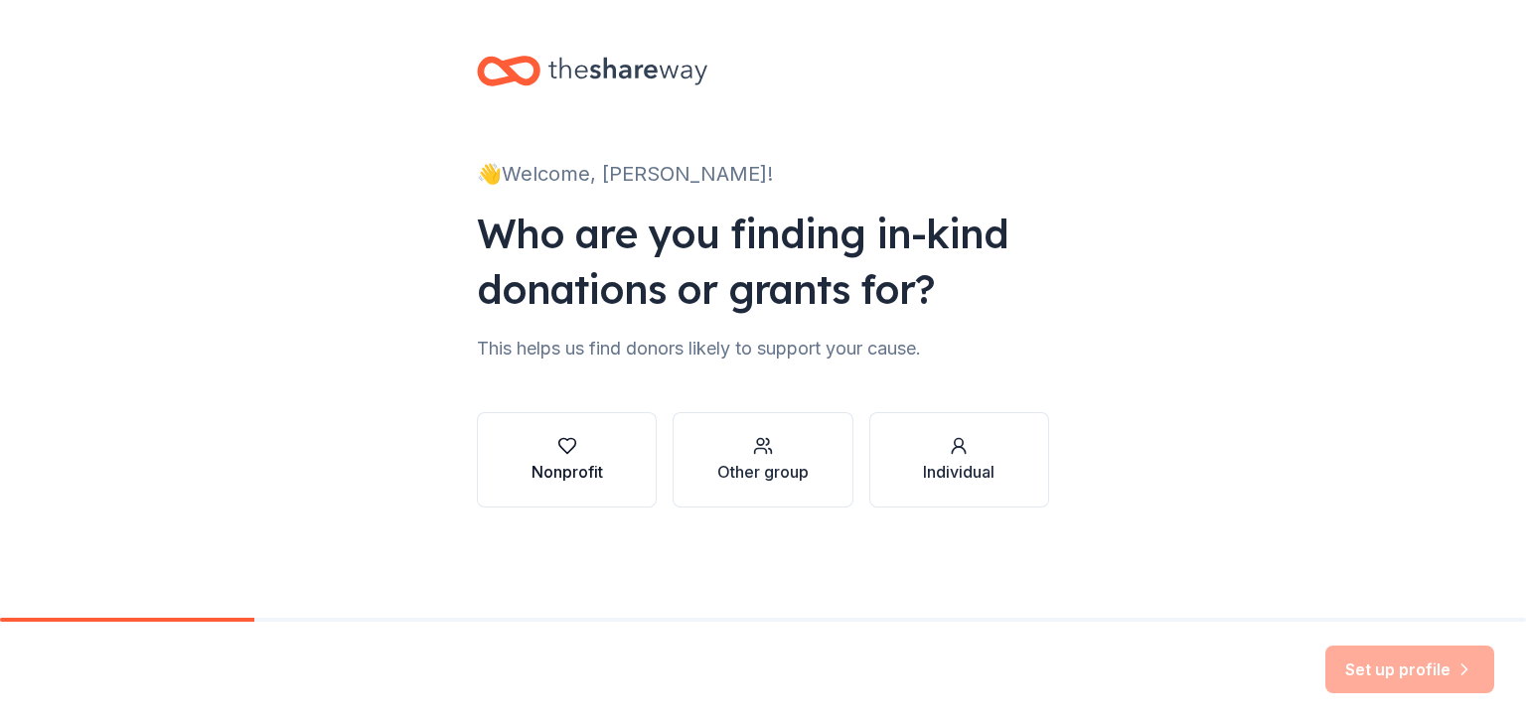
click at [578, 450] on div "button" at bounding box center [567, 446] width 72 height 20
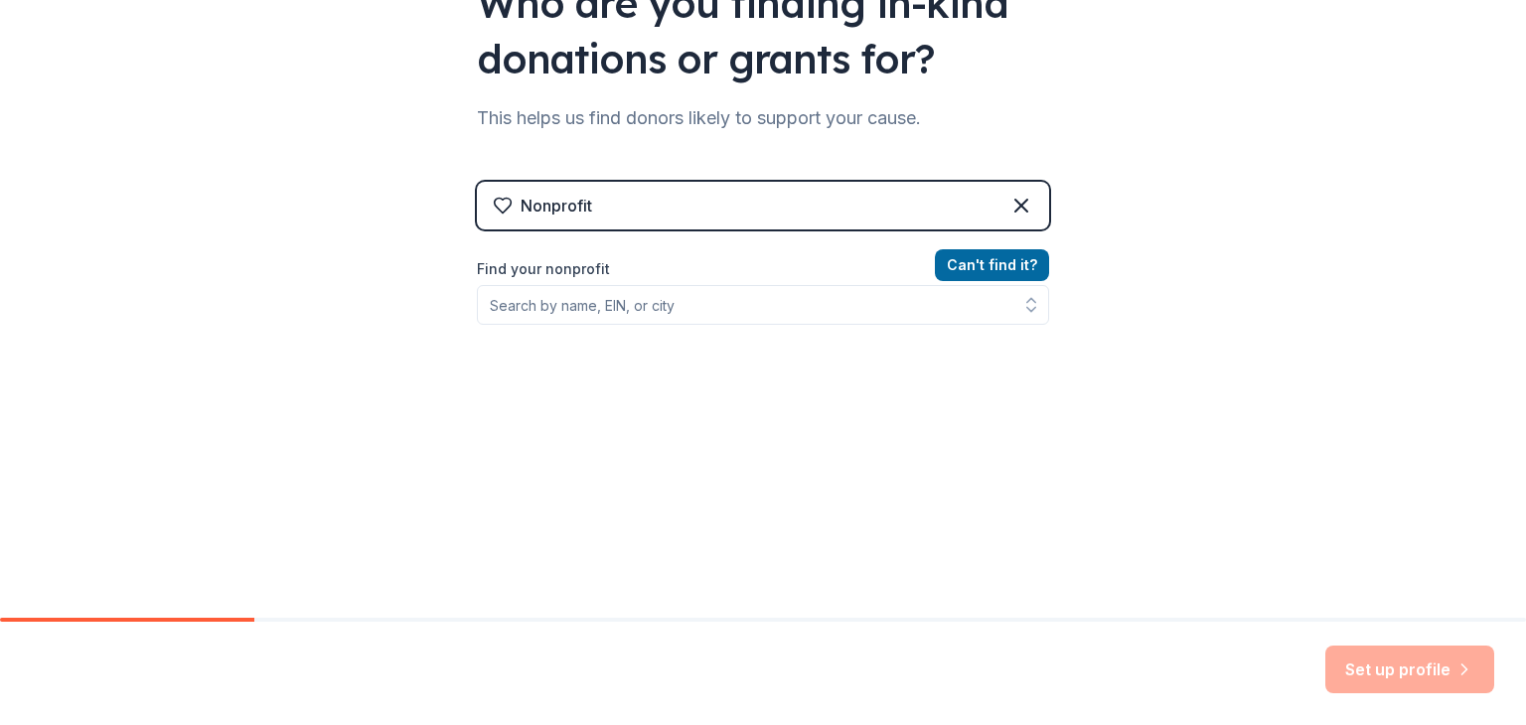
scroll to position [231, 0]
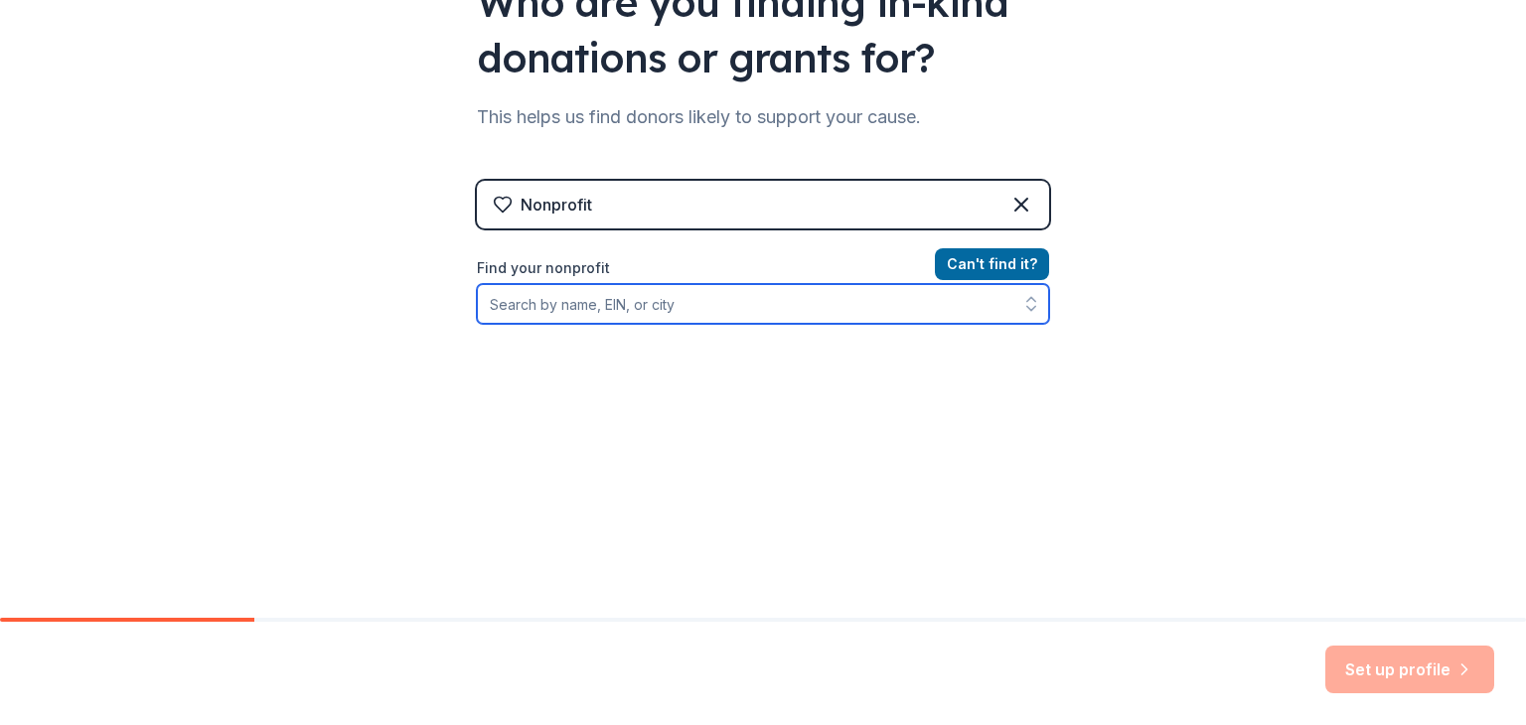
click at [674, 293] on input "Find your nonprofit" at bounding box center [763, 304] width 572 height 40
type input "Genai"
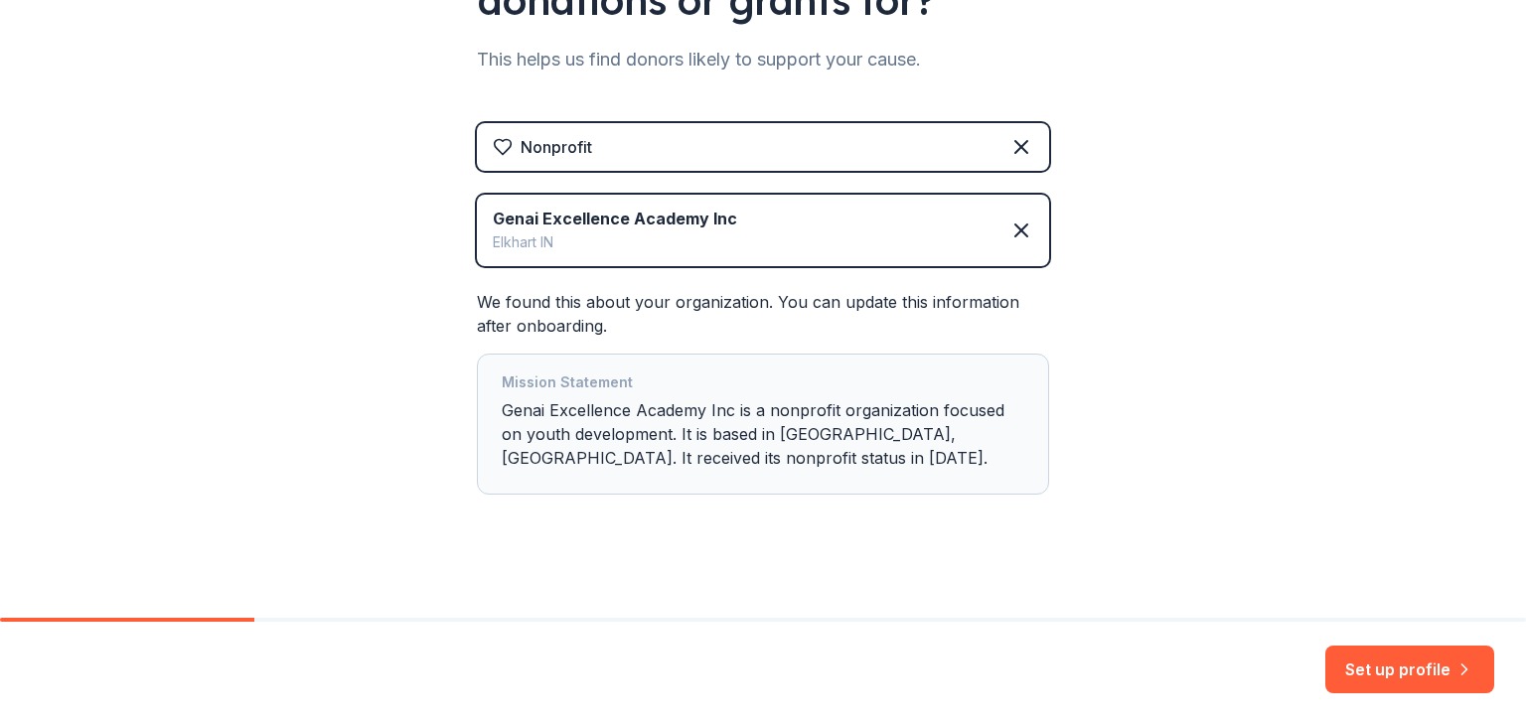
scroll to position [301, 0]
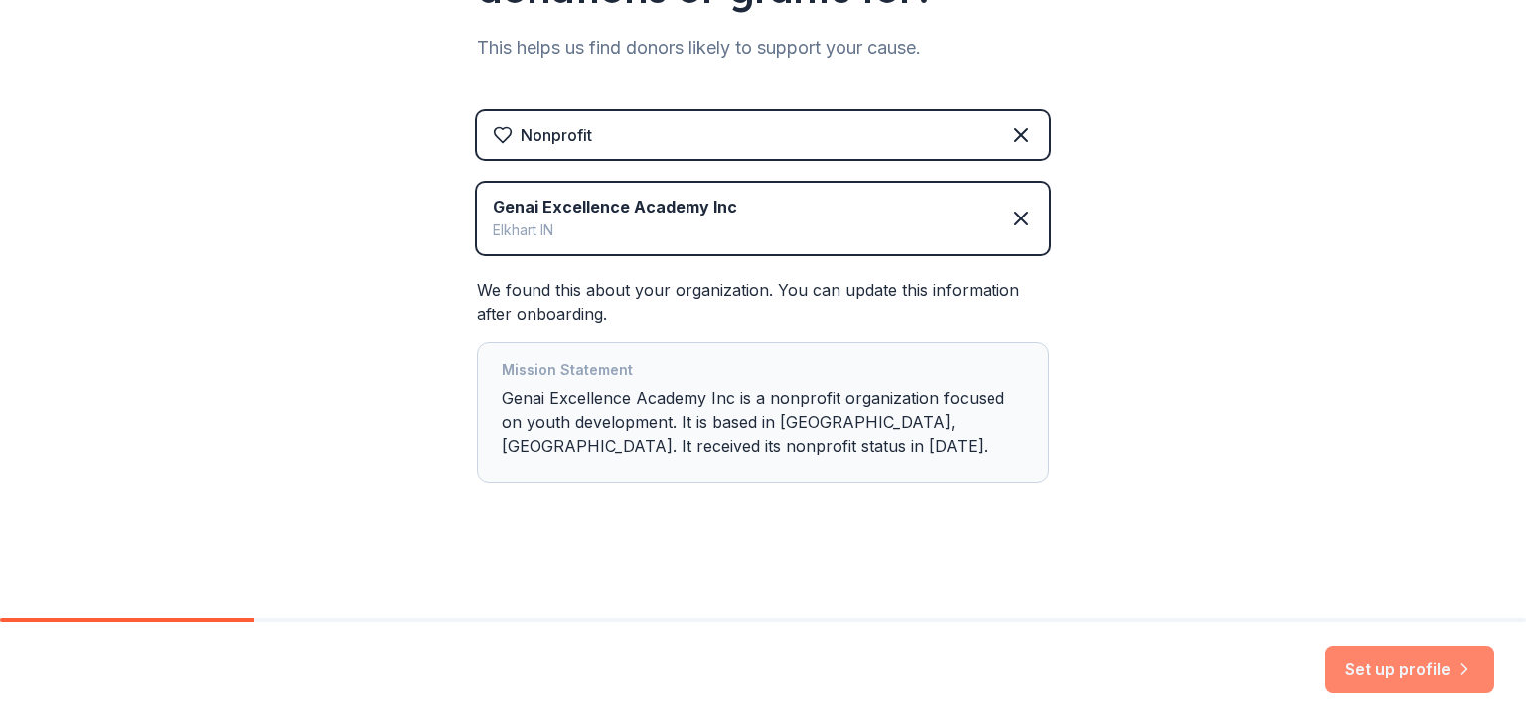
click at [1359, 666] on button "Set up profile" at bounding box center [1409, 670] width 169 height 48
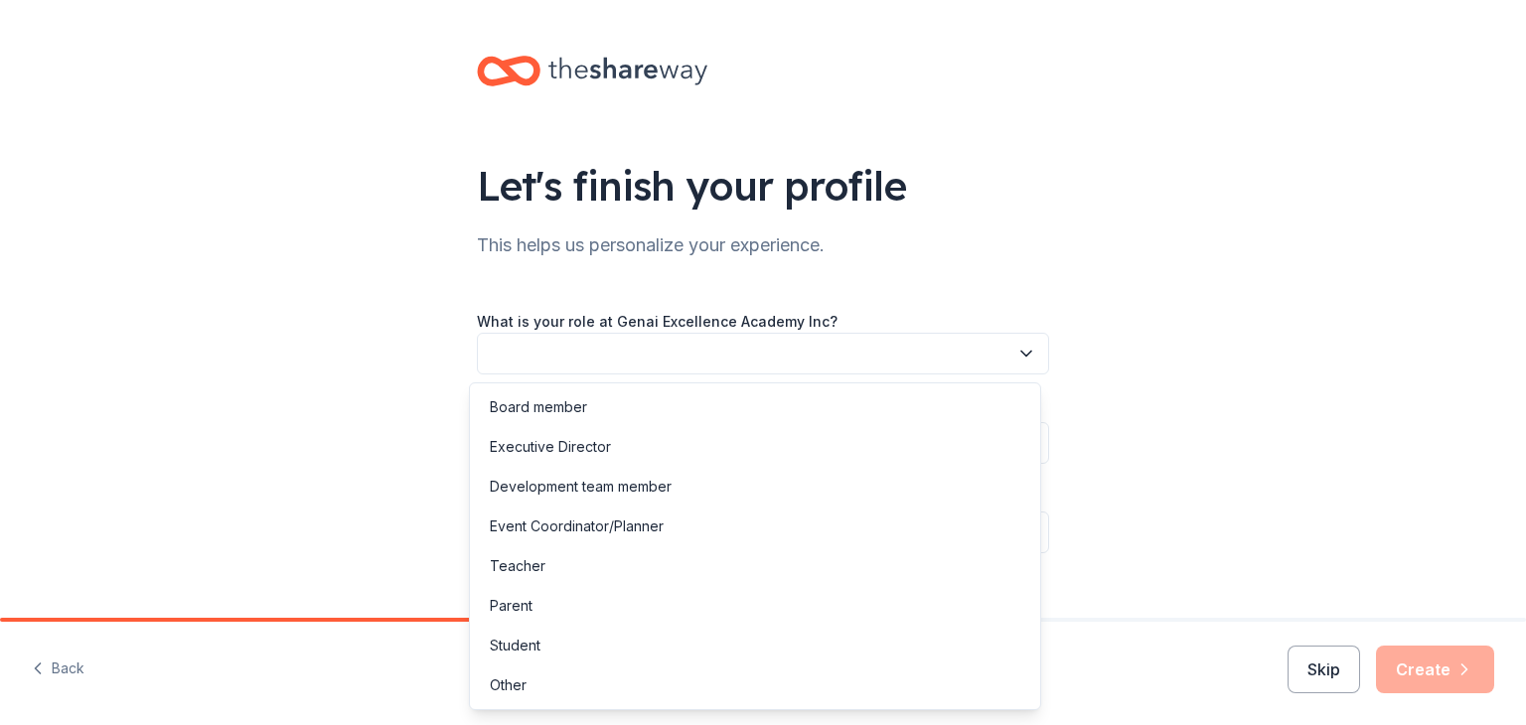
click at [844, 347] on button "button" at bounding box center [763, 354] width 572 height 42
click at [588, 446] on div "Executive Director" at bounding box center [550, 447] width 121 height 24
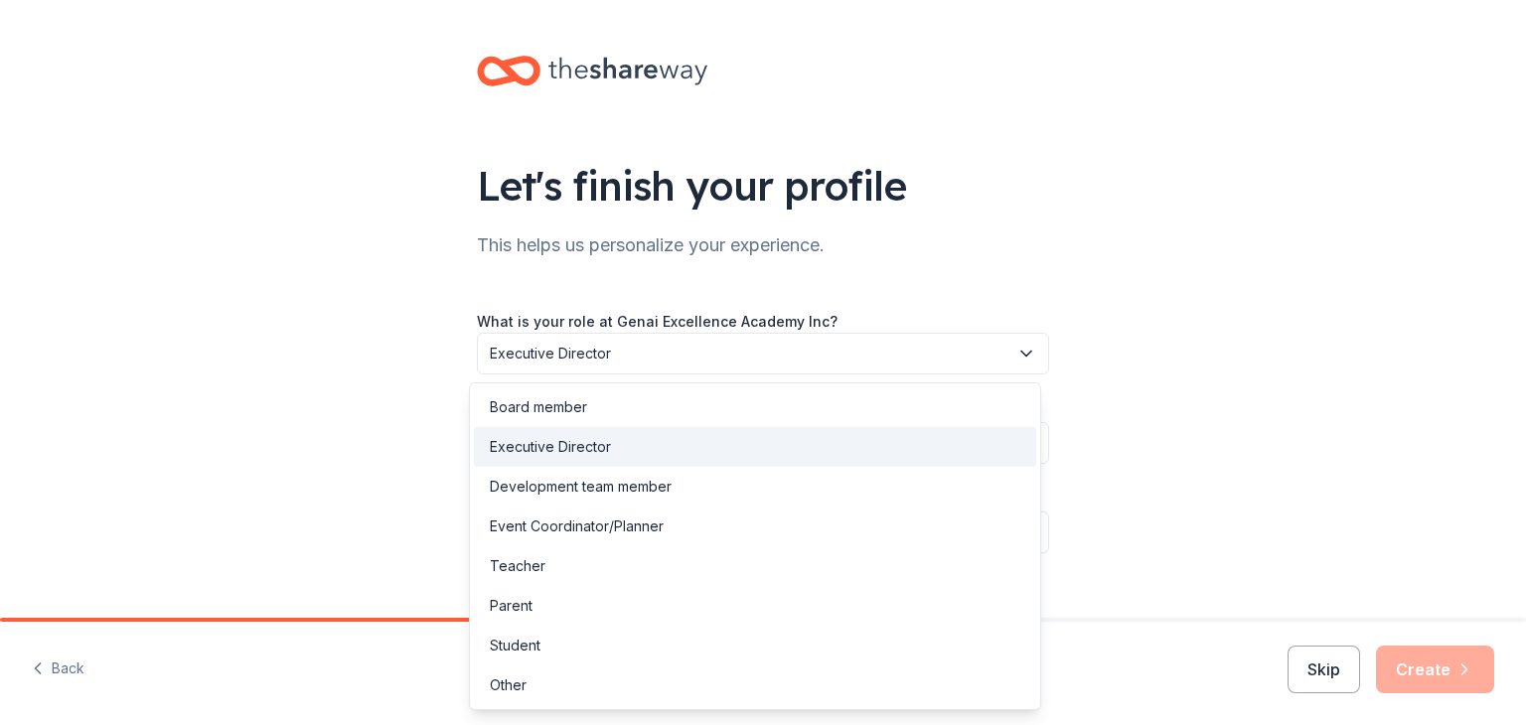
click at [989, 352] on span "Executive Director" at bounding box center [749, 354] width 519 height 24
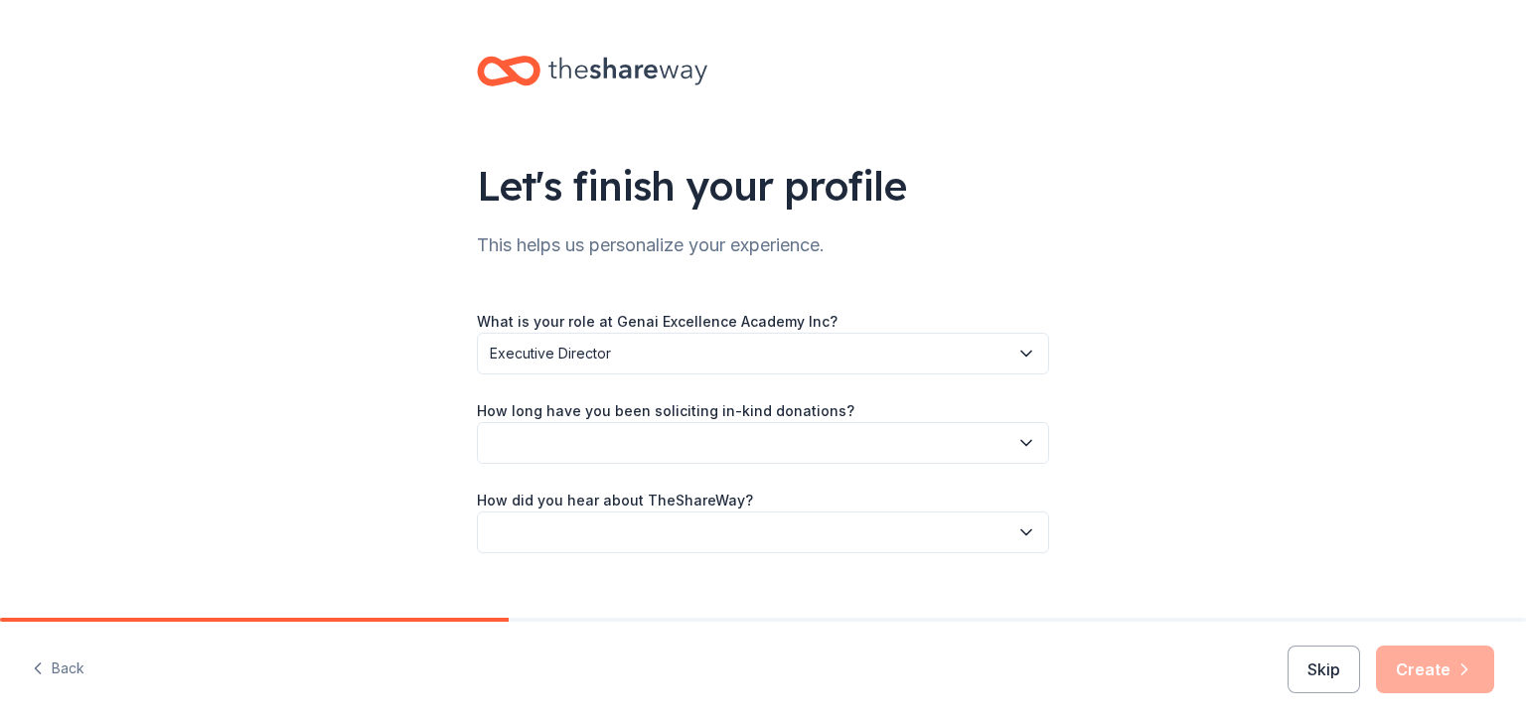
click at [989, 352] on span "Executive Director" at bounding box center [749, 354] width 519 height 24
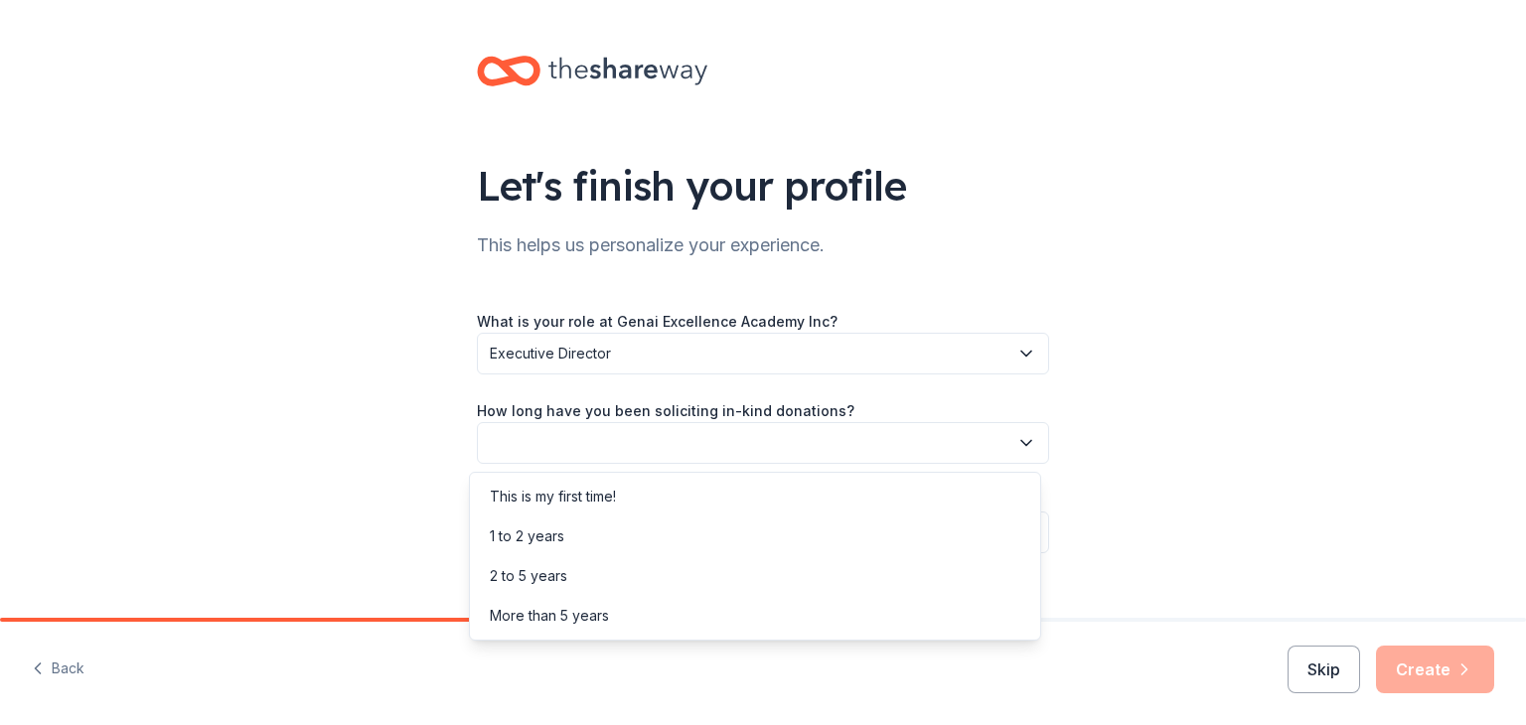
click at [1018, 441] on icon "button" at bounding box center [1026, 443] width 20 height 20
click at [542, 540] on div "1 to 2 years" at bounding box center [527, 537] width 75 height 24
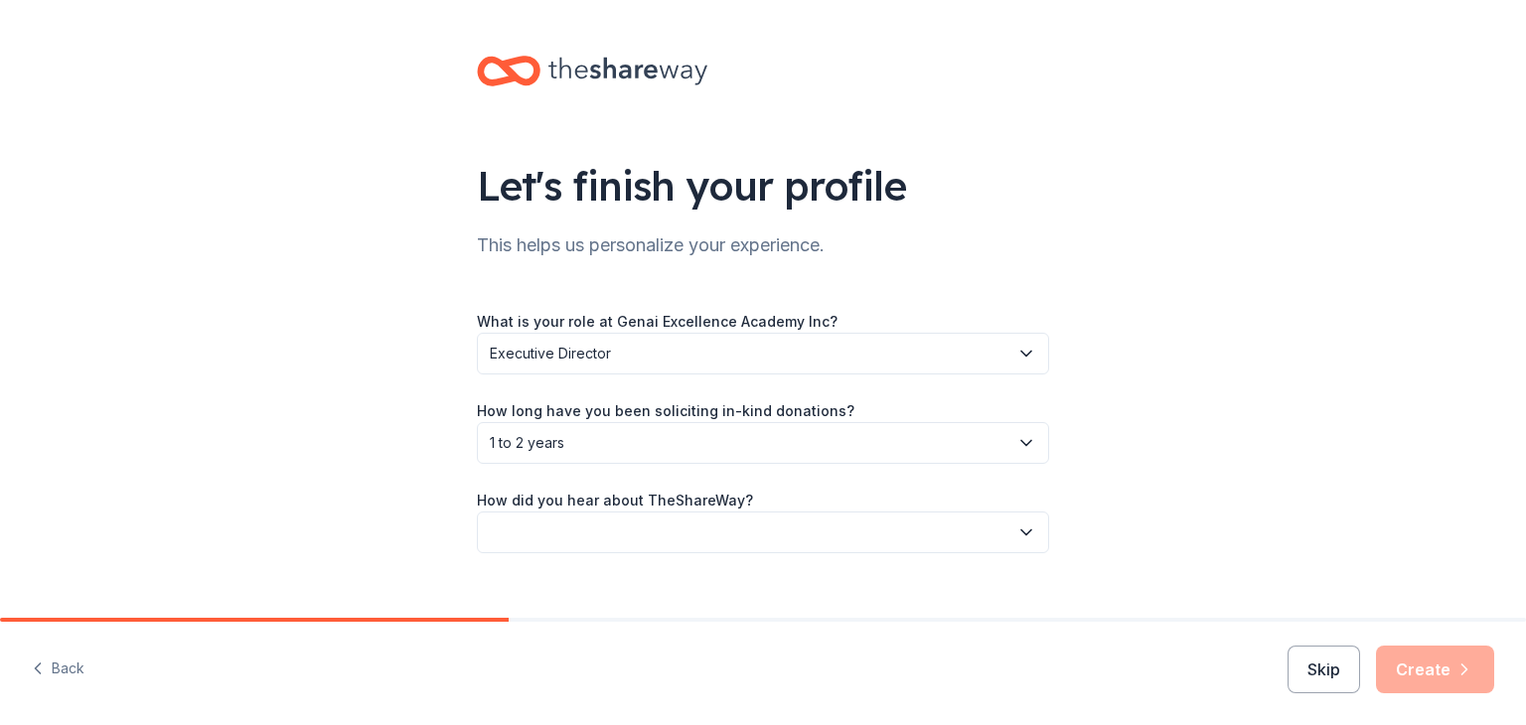
click at [1026, 529] on icon "button" at bounding box center [1026, 533] width 20 height 20
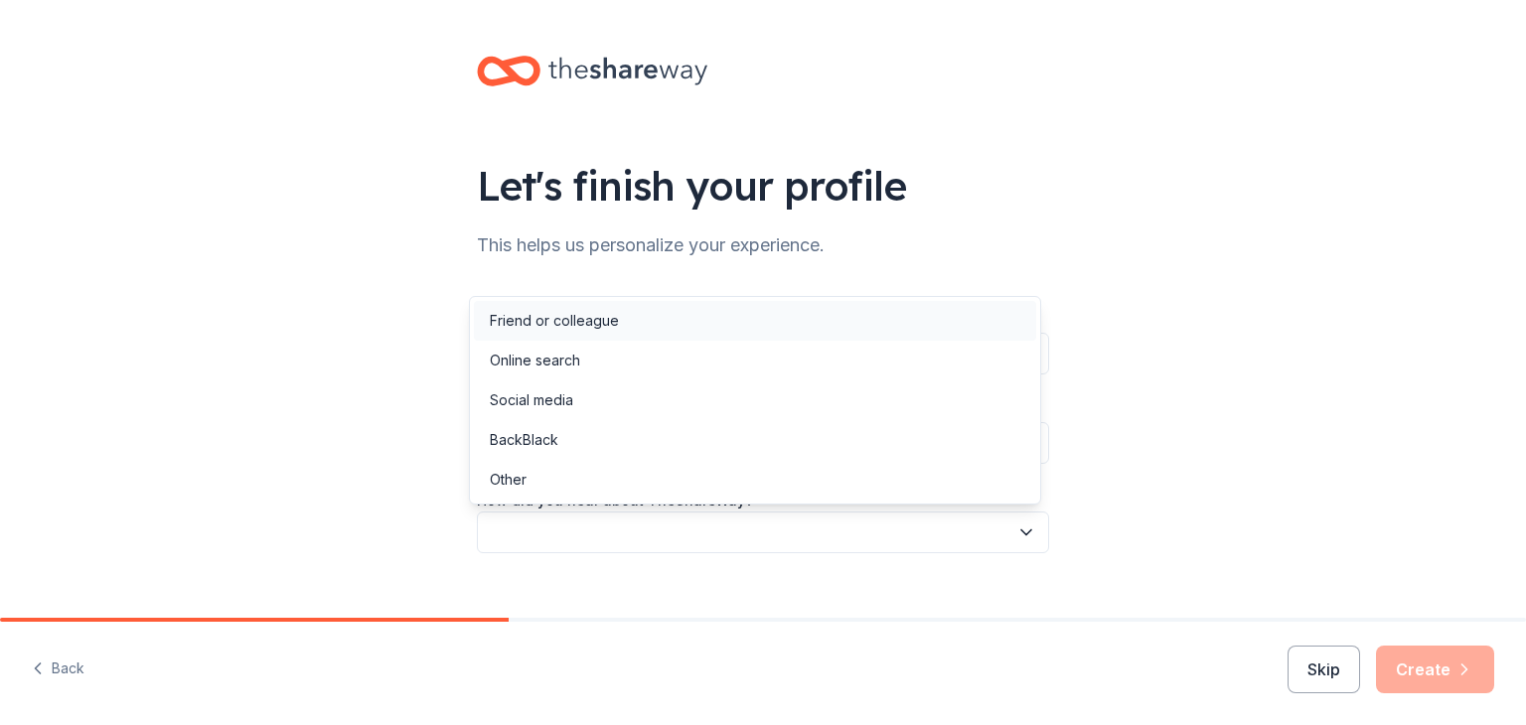
click at [572, 327] on div "Friend or colleague" at bounding box center [554, 321] width 129 height 24
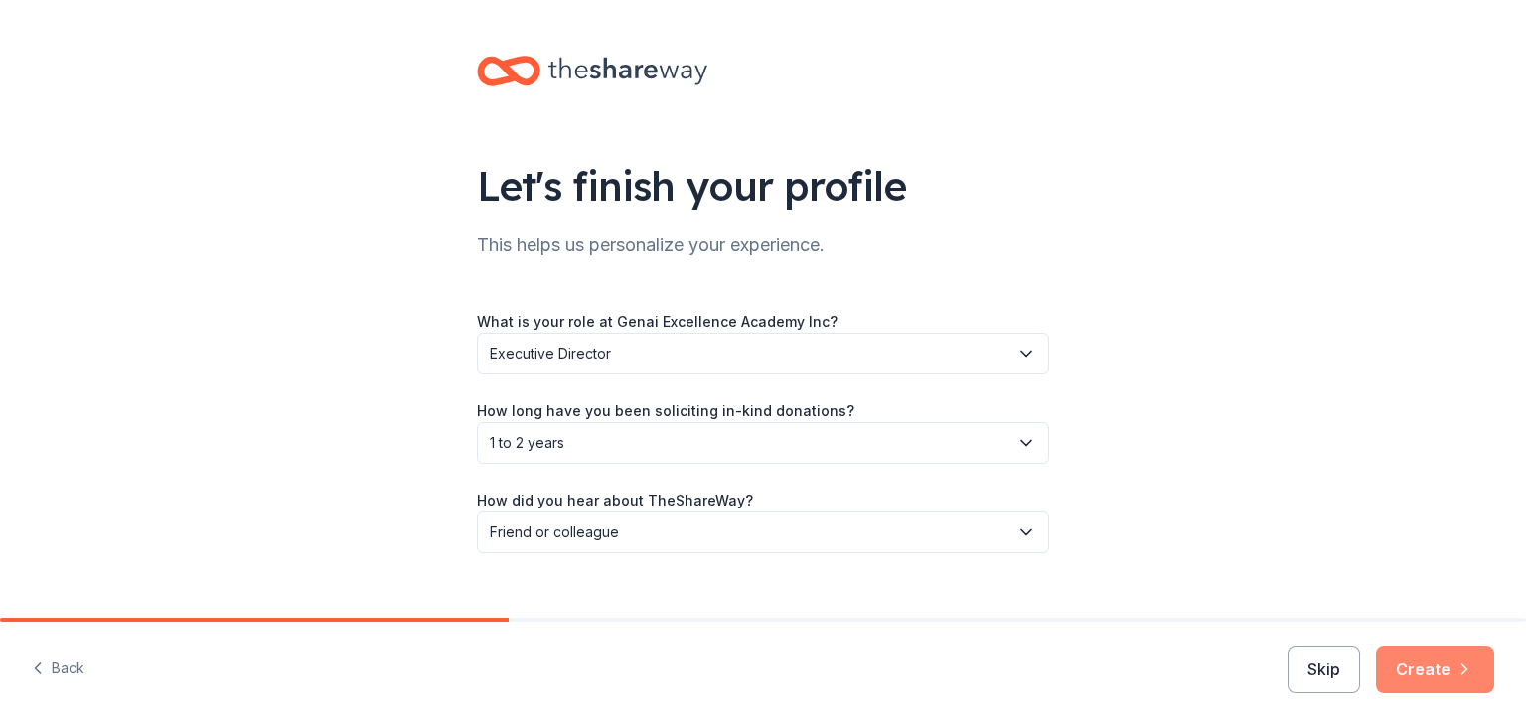
click at [1424, 661] on button "Create" at bounding box center [1435, 670] width 118 height 48
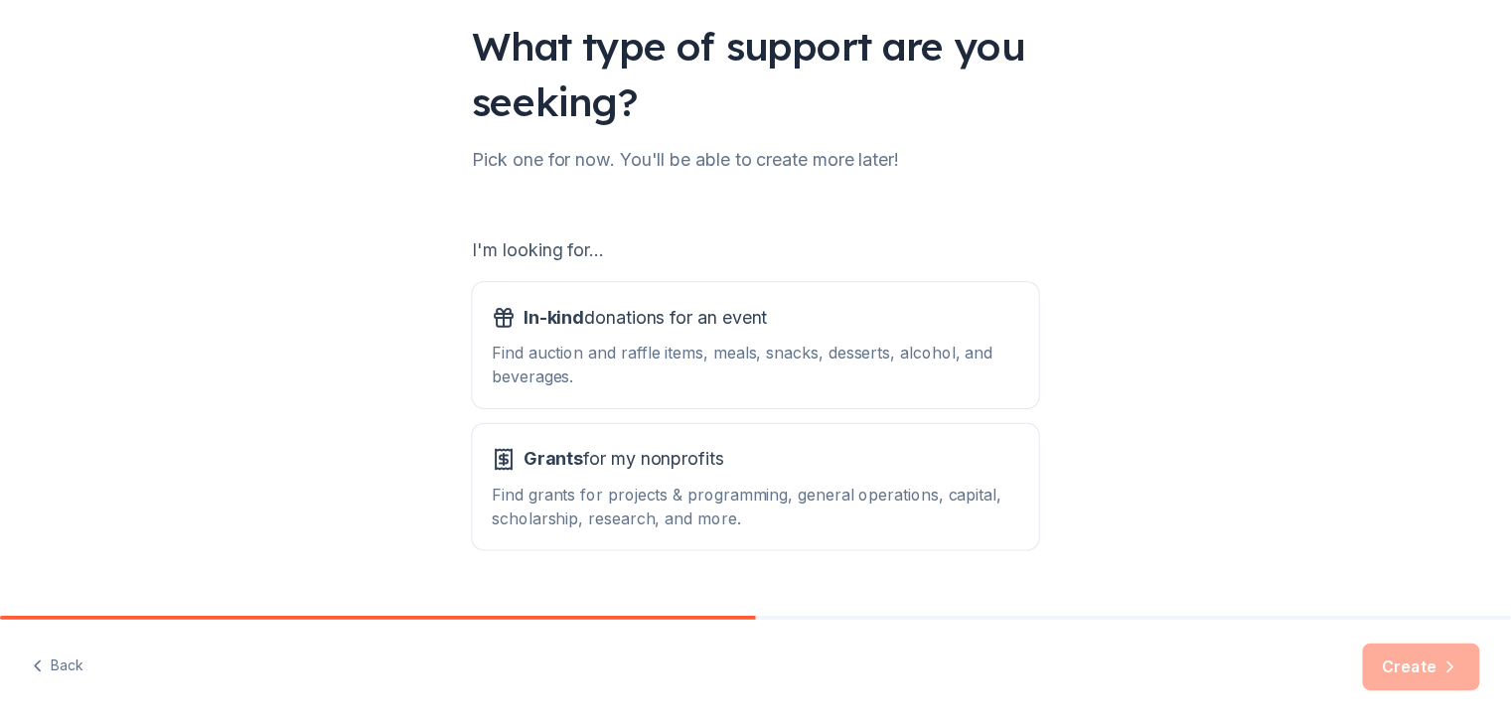
scroll to position [184, 0]
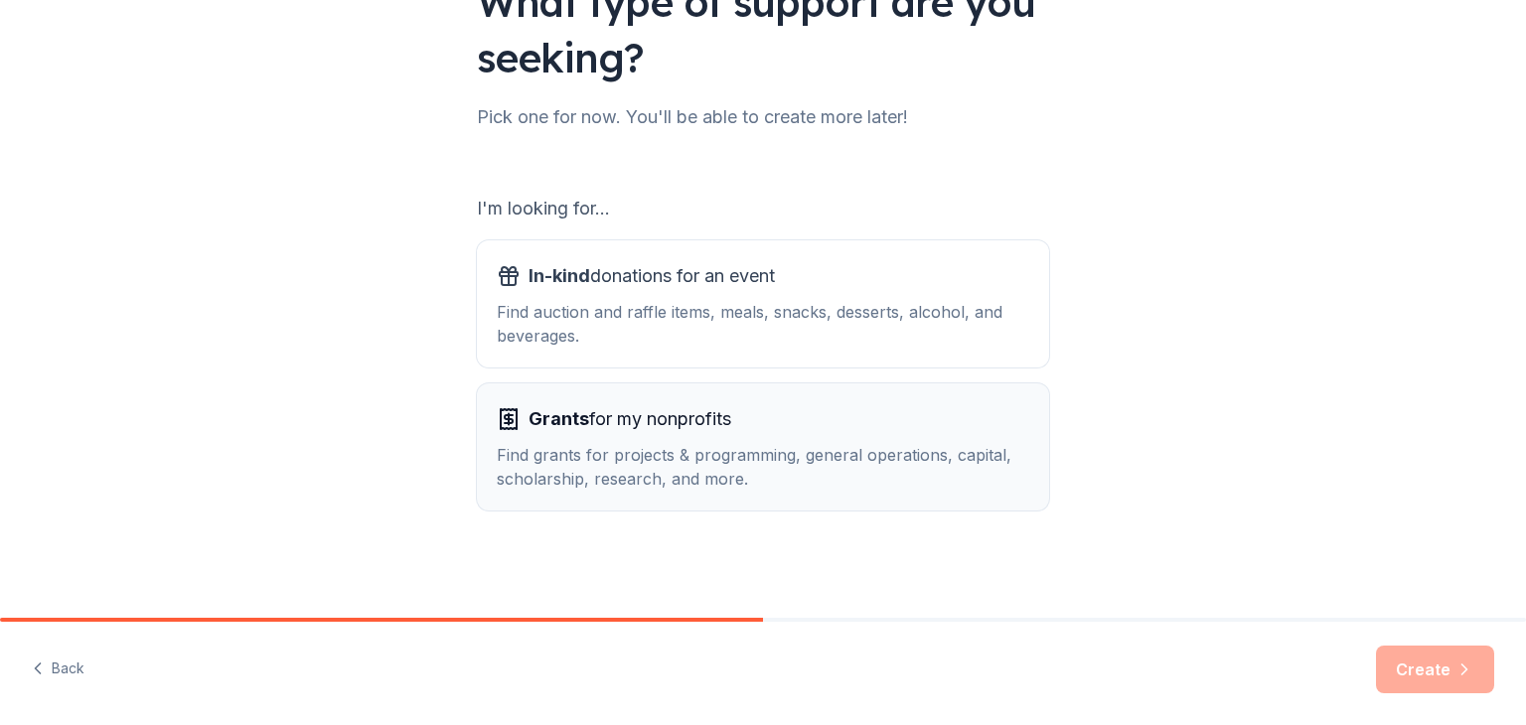
click at [761, 479] on div "Find grants for projects & programming, general operations, capital, scholarshi…" at bounding box center [763, 467] width 532 height 48
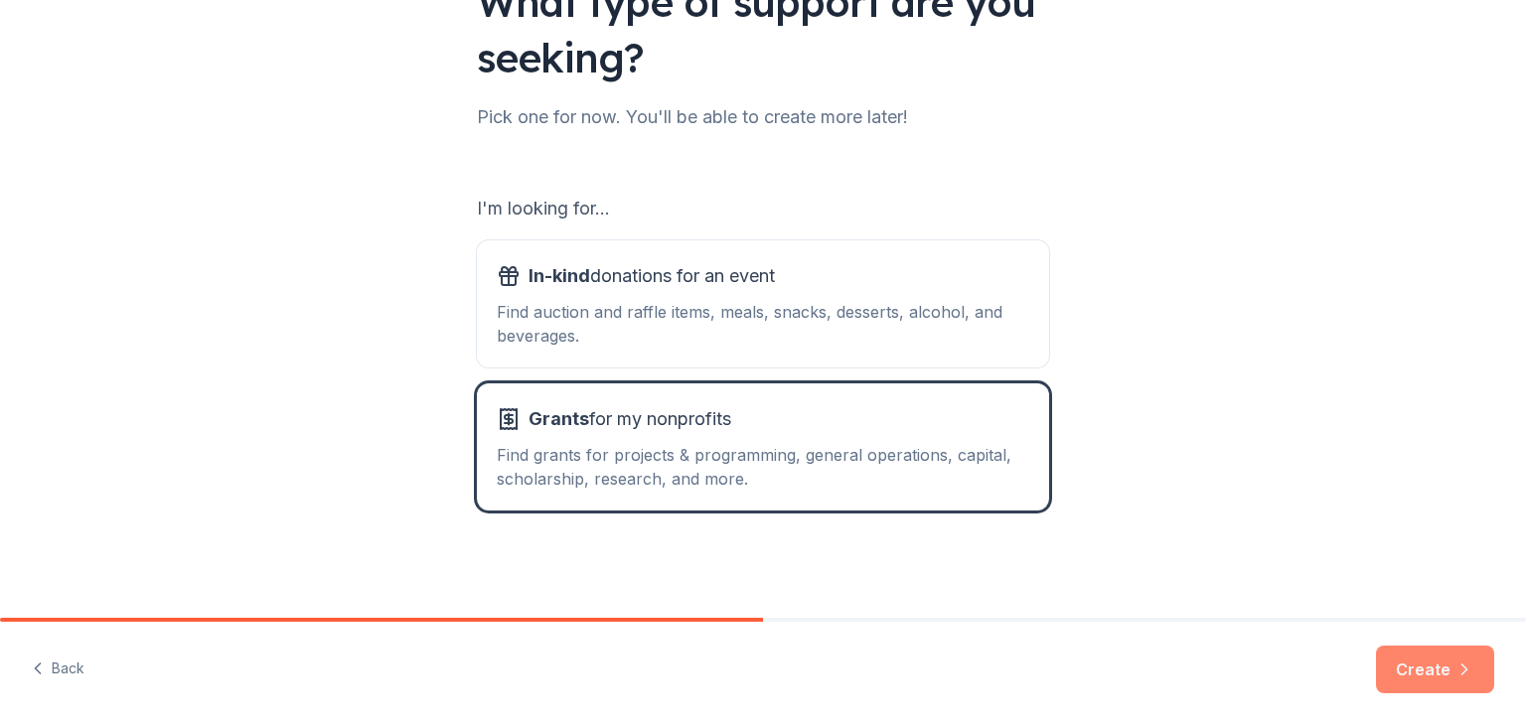
click at [1416, 662] on button "Create" at bounding box center [1435, 670] width 118 height 48
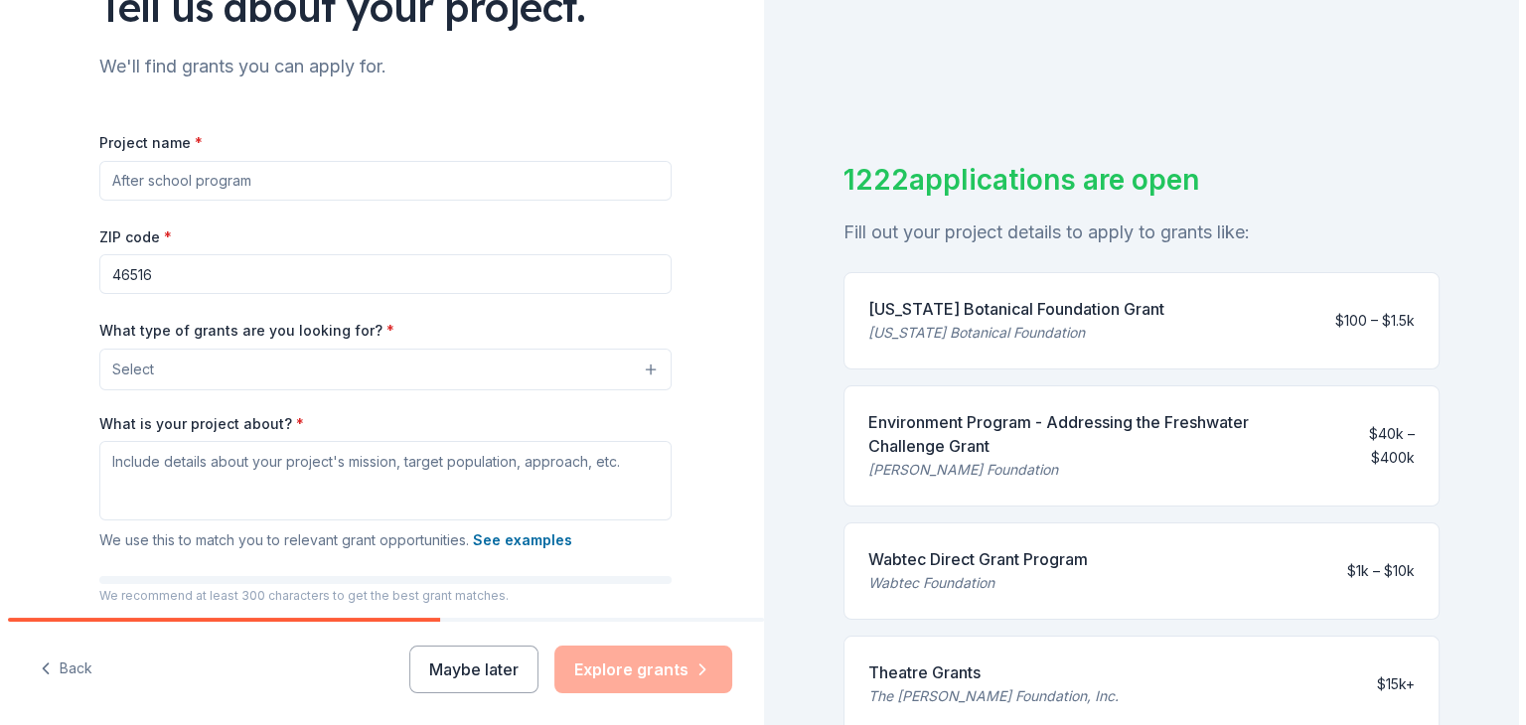
scroll to position [187, 0]
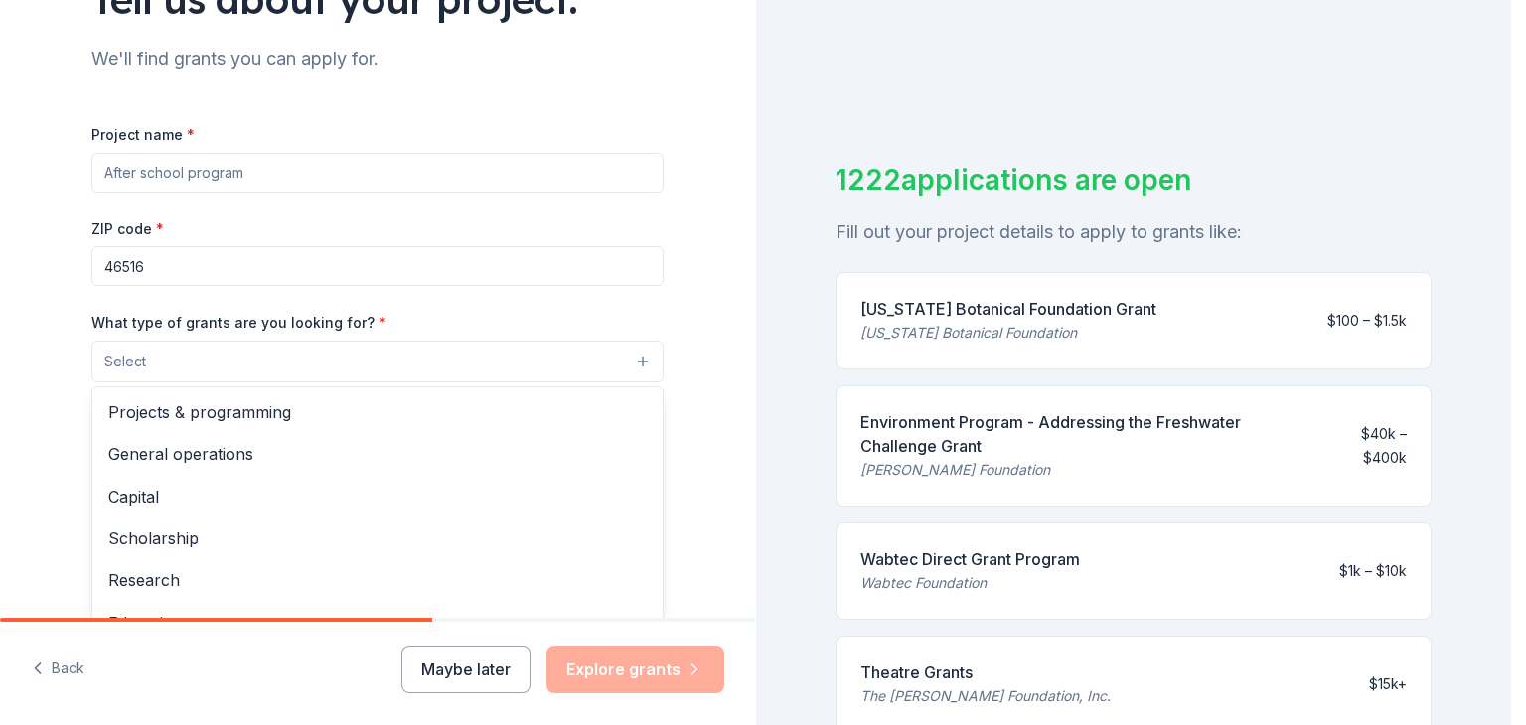
click at [305, 366] on button "Select" at bounding box center [377, 362] width 572 height 42
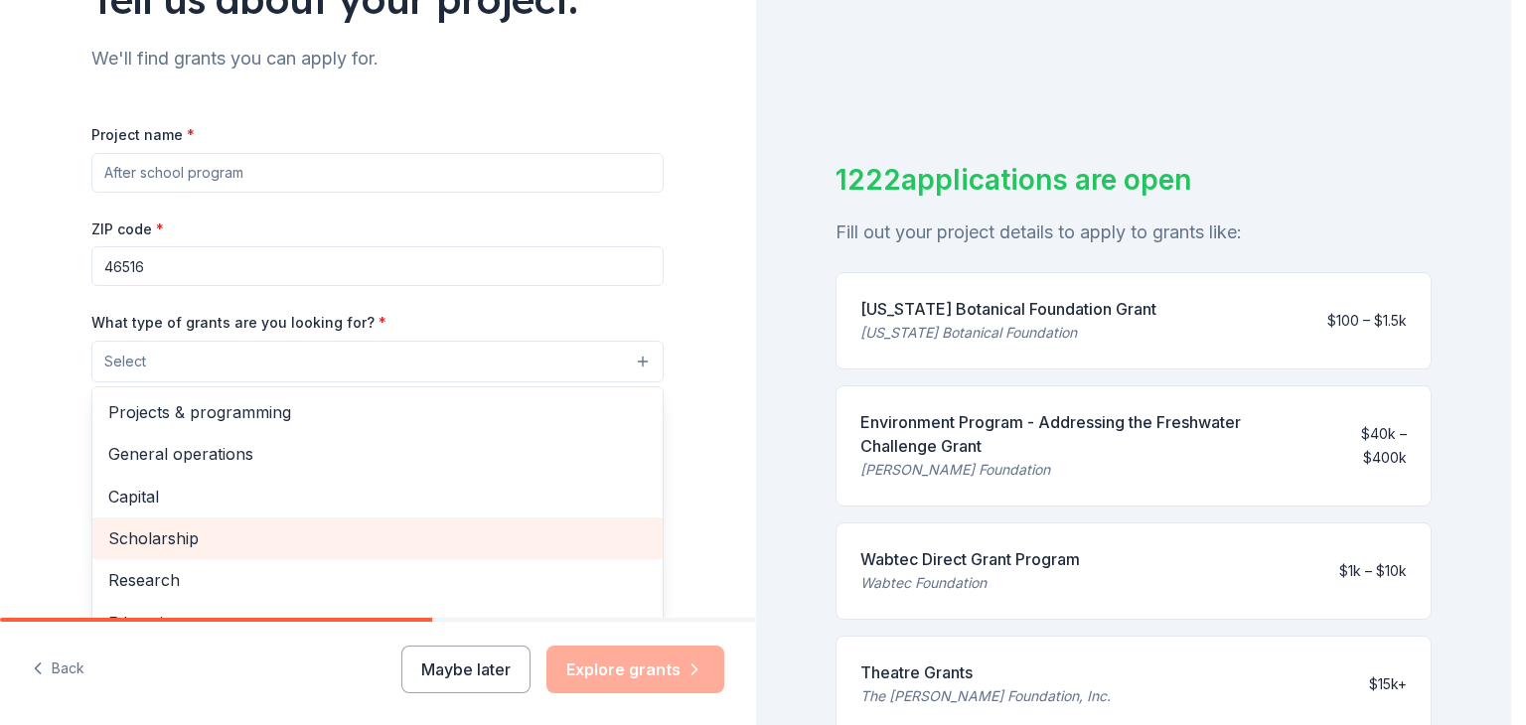
click at [204, 547] on span "Scholarship" at bounding box center [377, 539] width 538 height 26
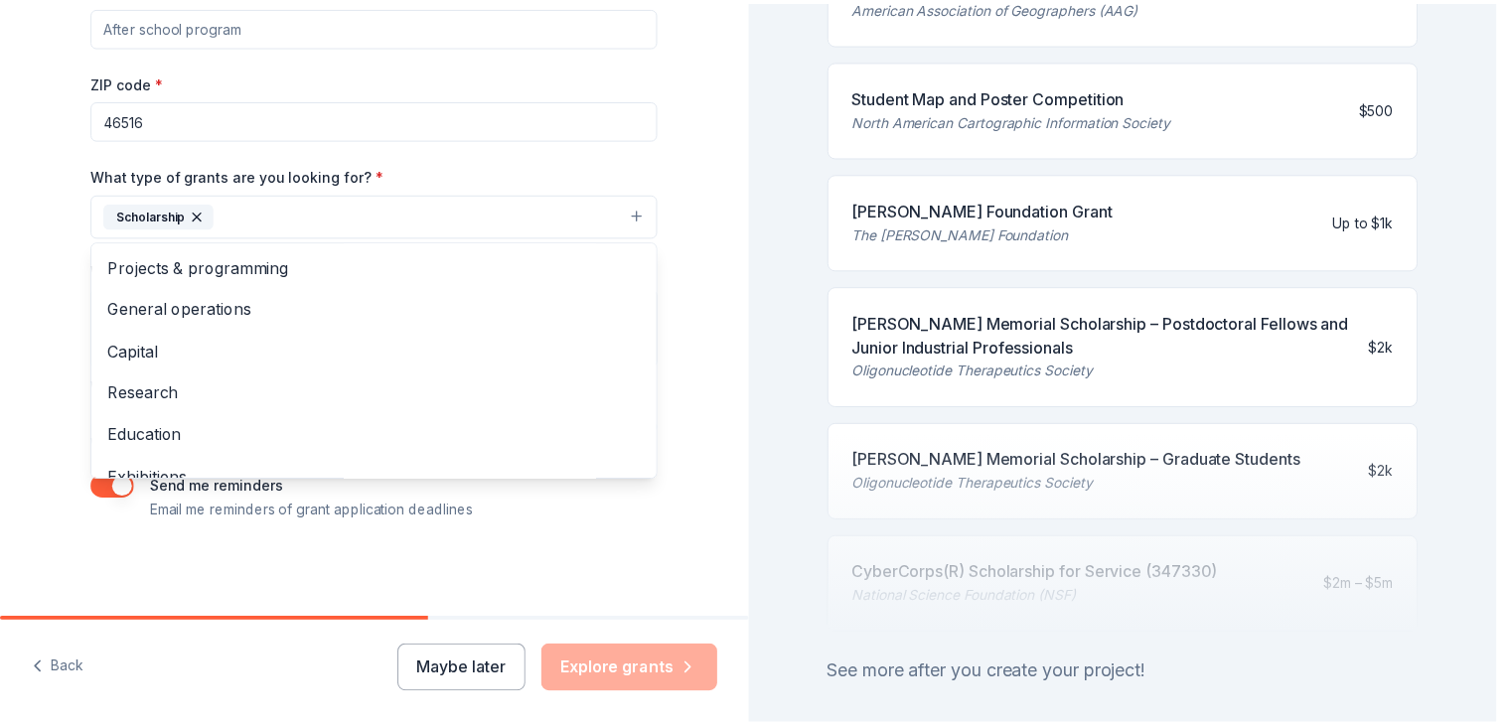
scroll to position [930, 0]
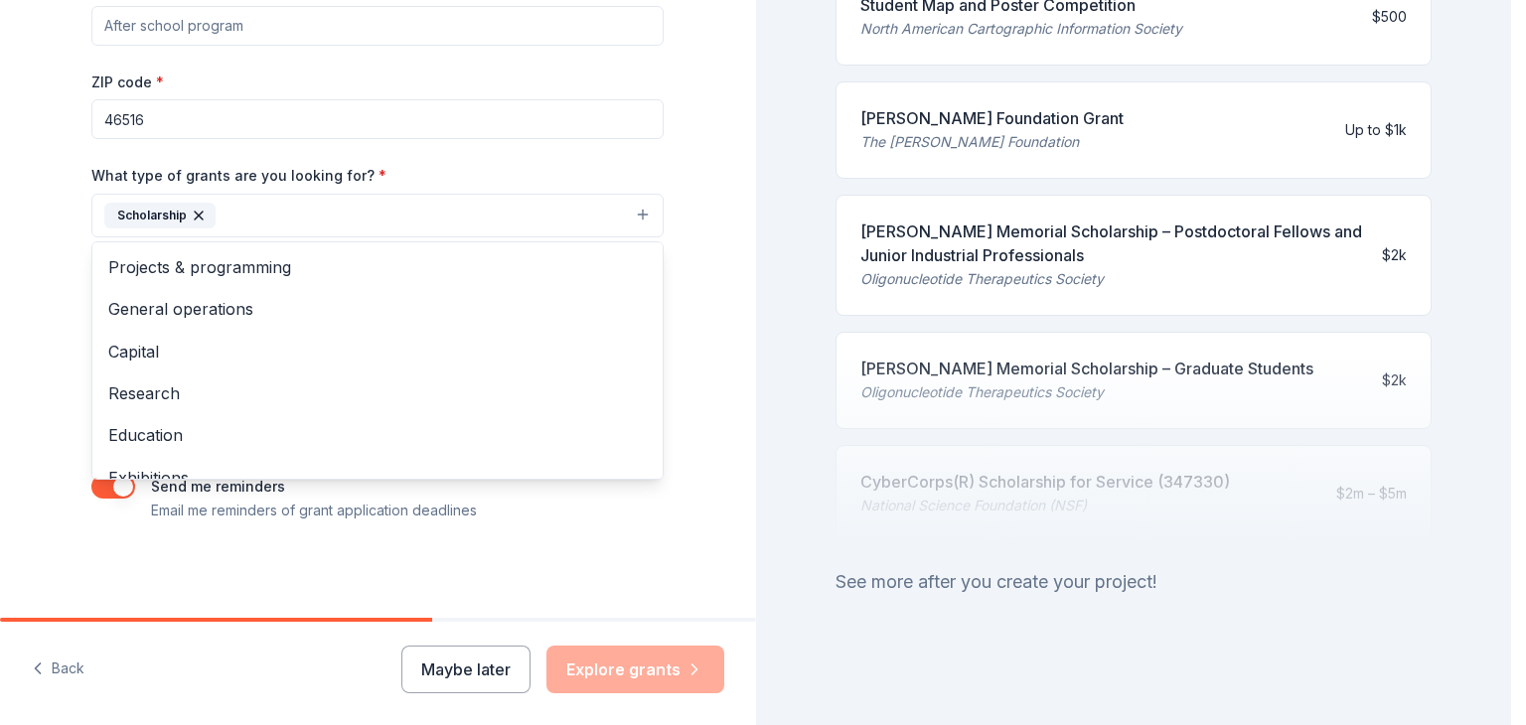
drag, startPoint x: 1502, startPoint y: 129, endPoint x: 1525, endPoint y: 640, distance: 511.1
click at [1525, 640] on html "Tell us about your project. We'll find grants you can apply for. Project name *…" at bounding box center [763, 362] width 1526 height 725
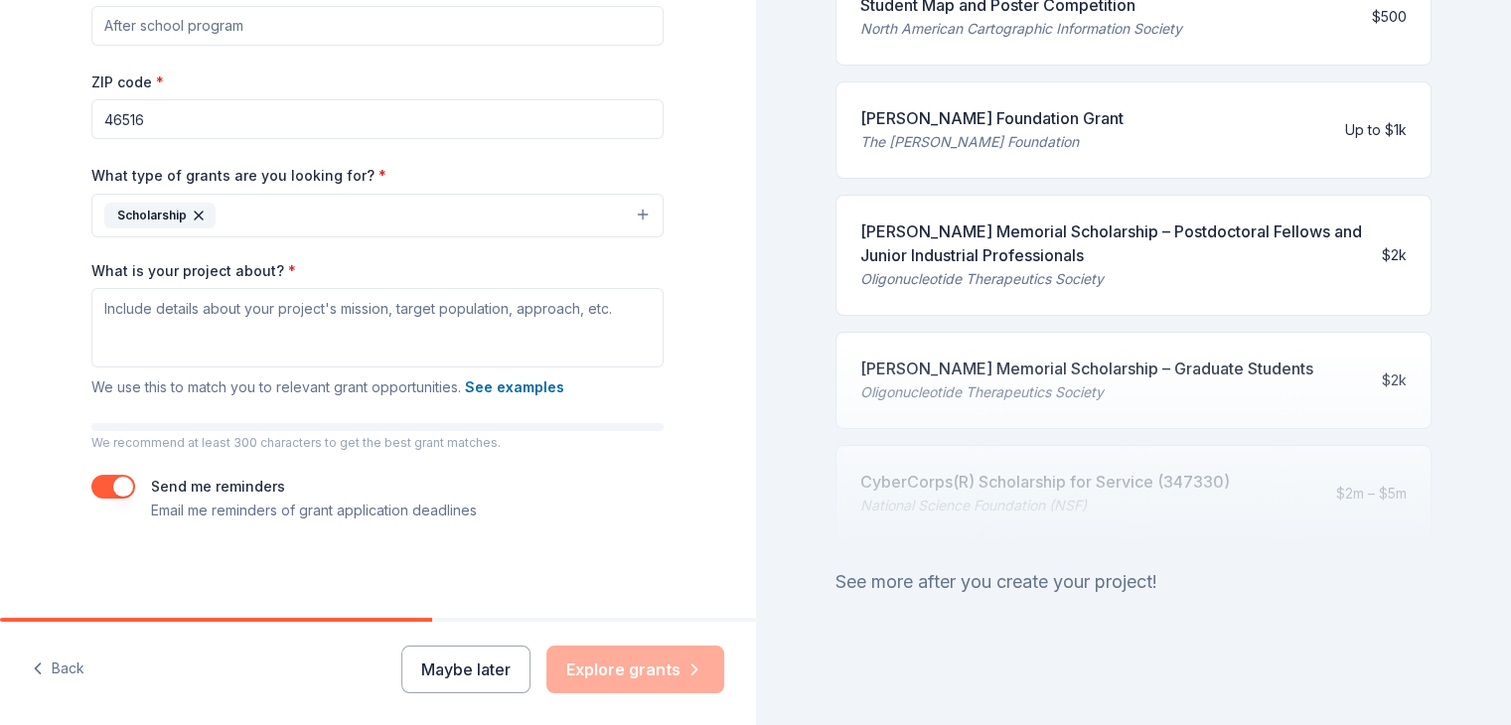
click at [101, 498] on div "Send me reminders Email me reminders of grant application deadlines" at bounding box center [377, 499] width 572 height 48
click at [101, 484] on button "button" at bounding box center [113, 487] width 44 height 24
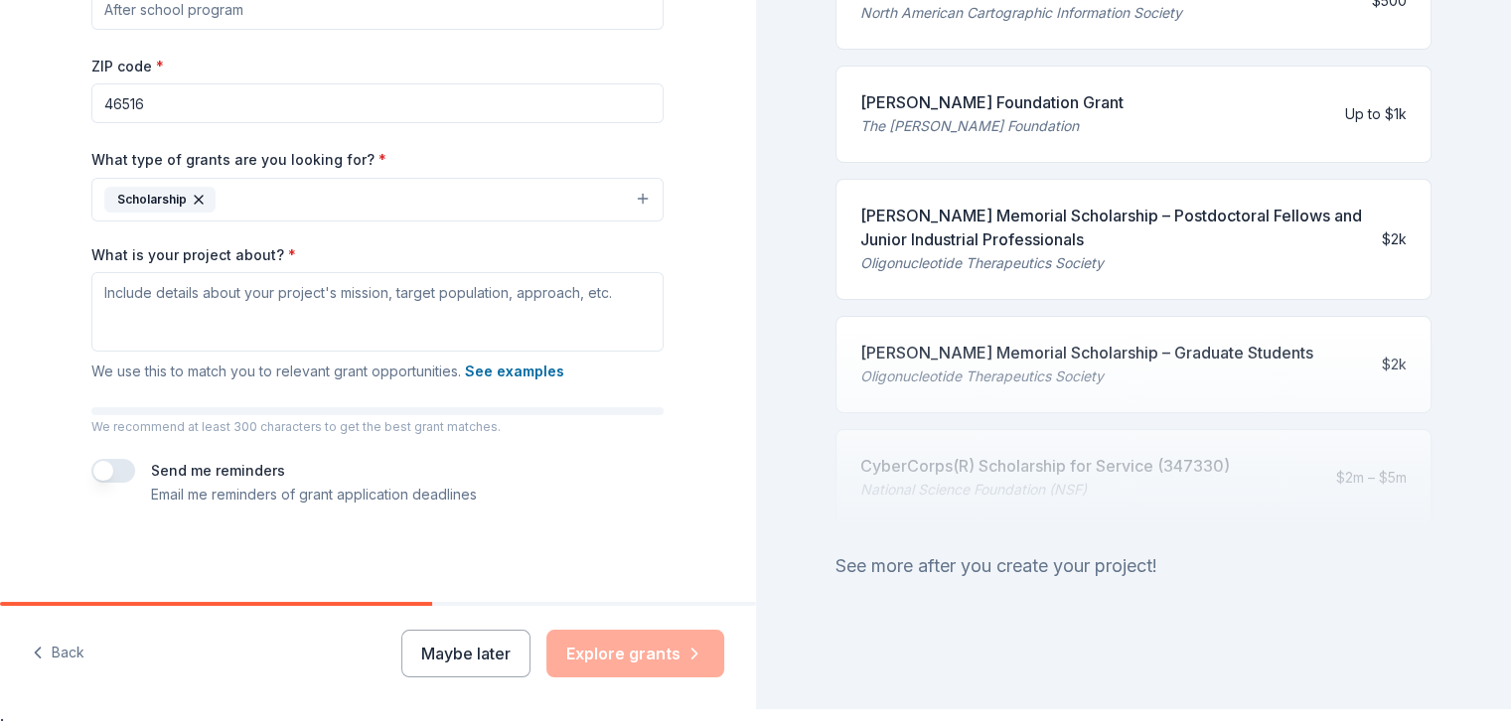
scroll to position [24, 0]
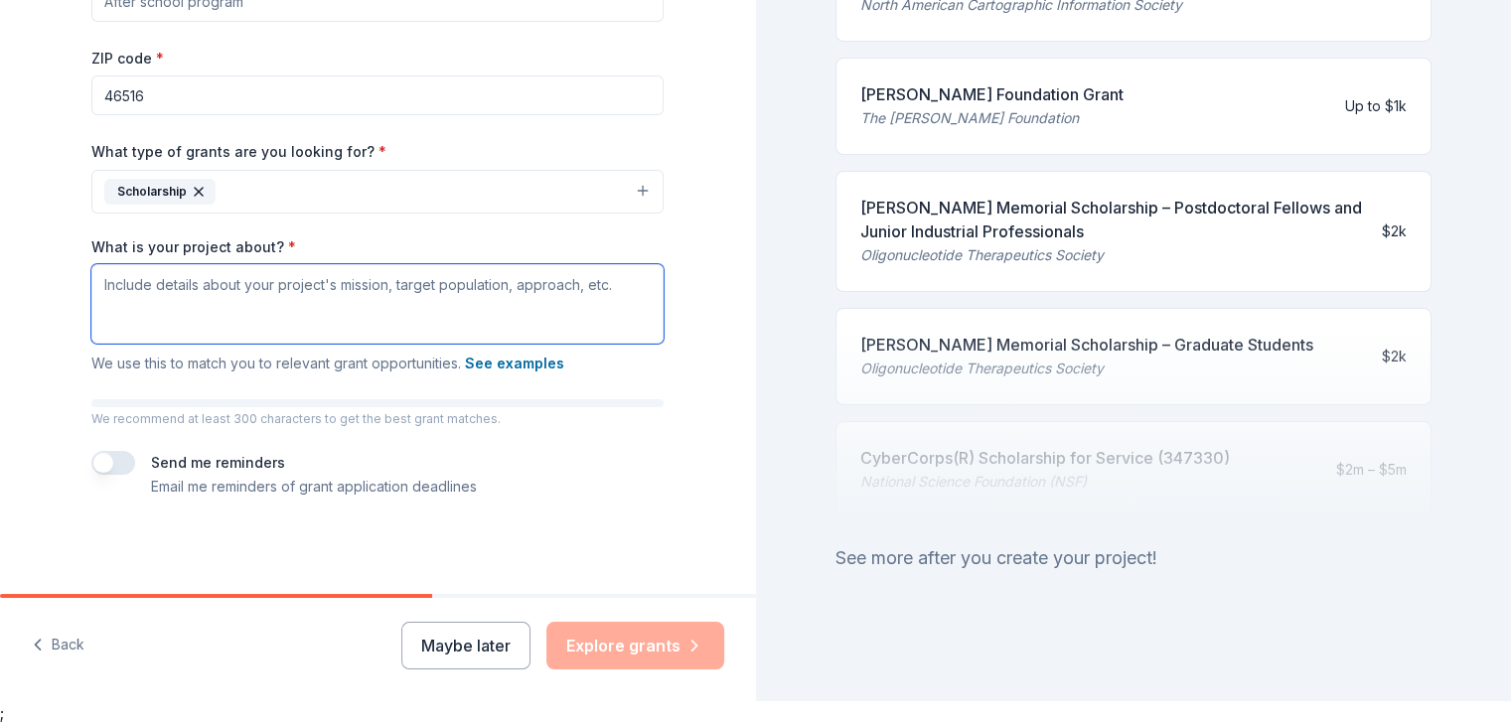
click at [102, 288] on textarea "What is your project about? *" at bounding box center [377, 303] width 572 height 79
paste textarea "Loremip dolo Sitam Consectetu Adipisc el Seddo eiu Temporinc Utlabo et Dolorem …"
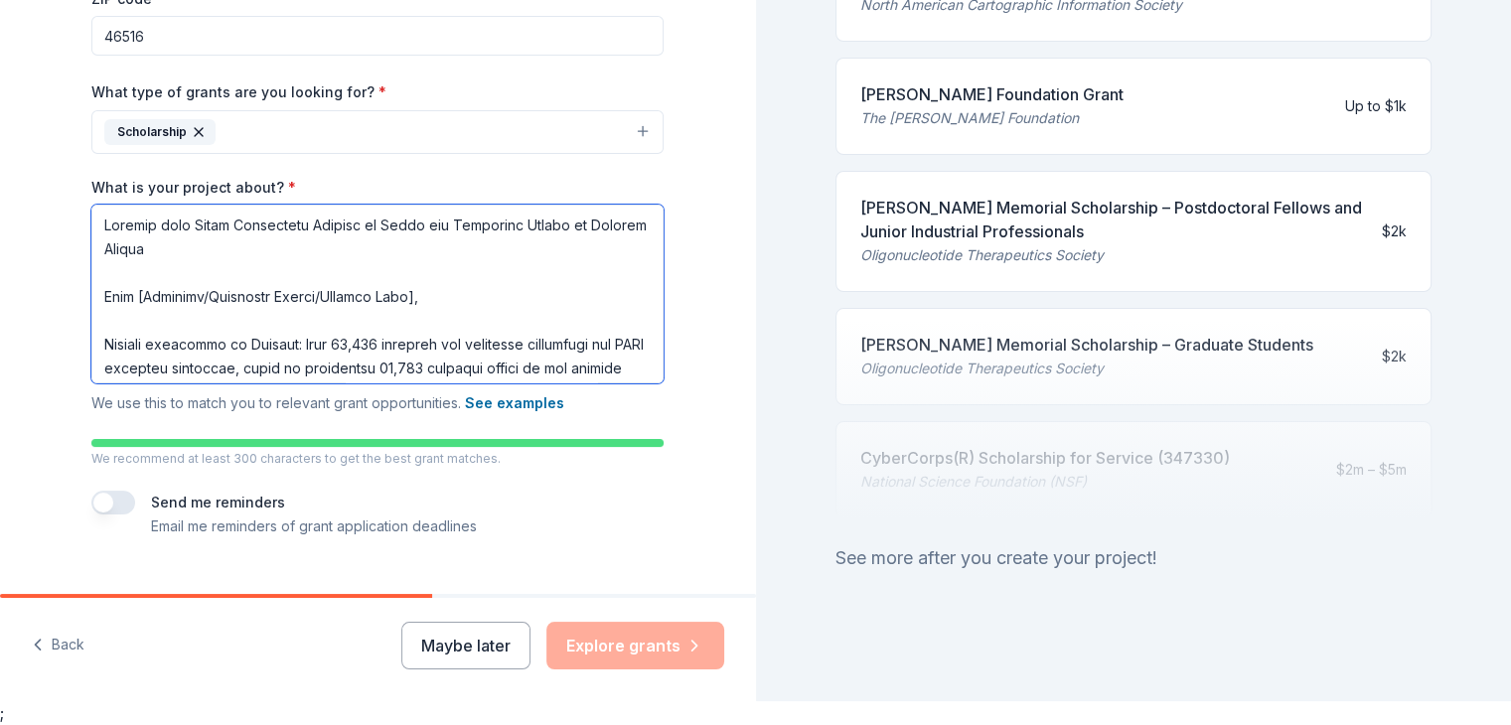
scroll to position [433, 0]
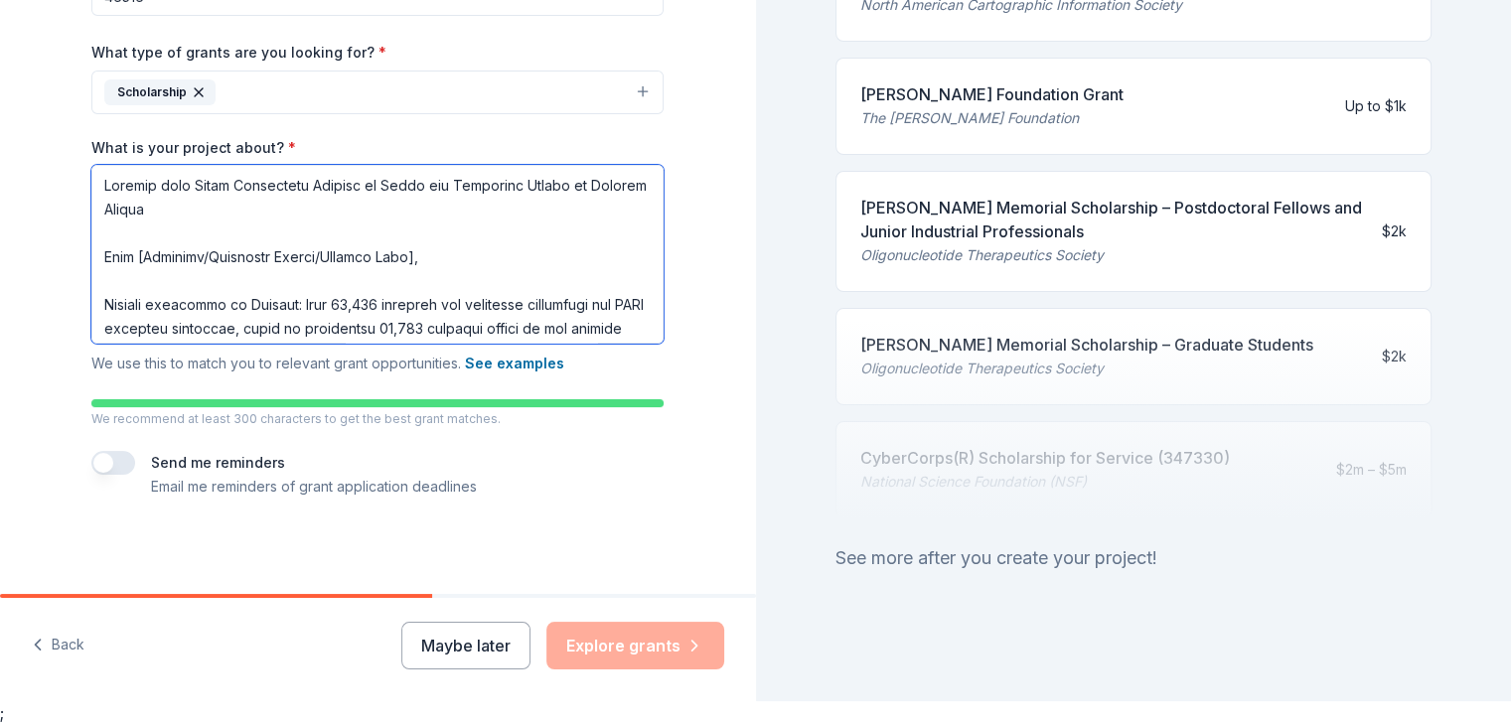
type textarea "Loremip dolo Sitam Consectetu Adipisc el Seddo eiu Temporinc Utlabo et Dolorem …"
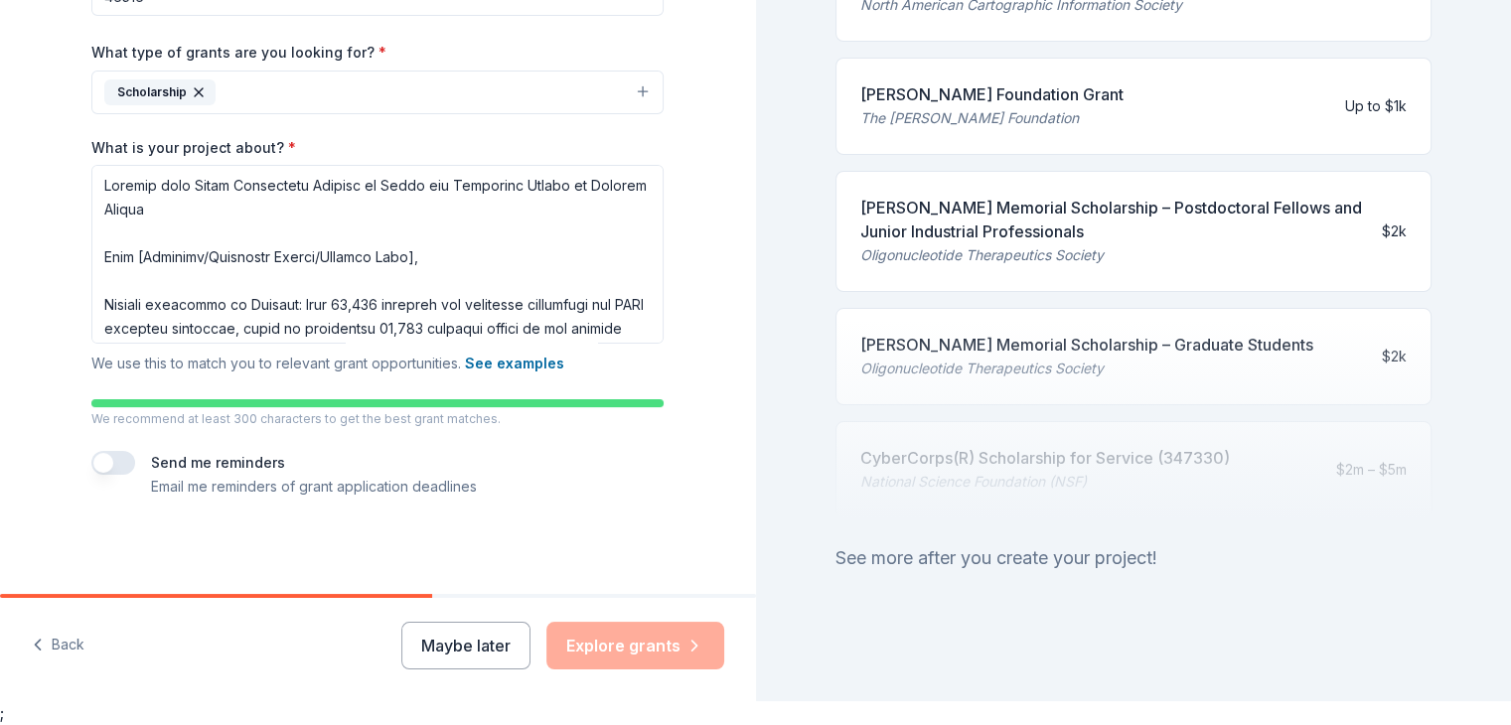
click at [563, 626] on div "Maybe later Explore grants" at bounding box center [562, 646] width 323 height 48
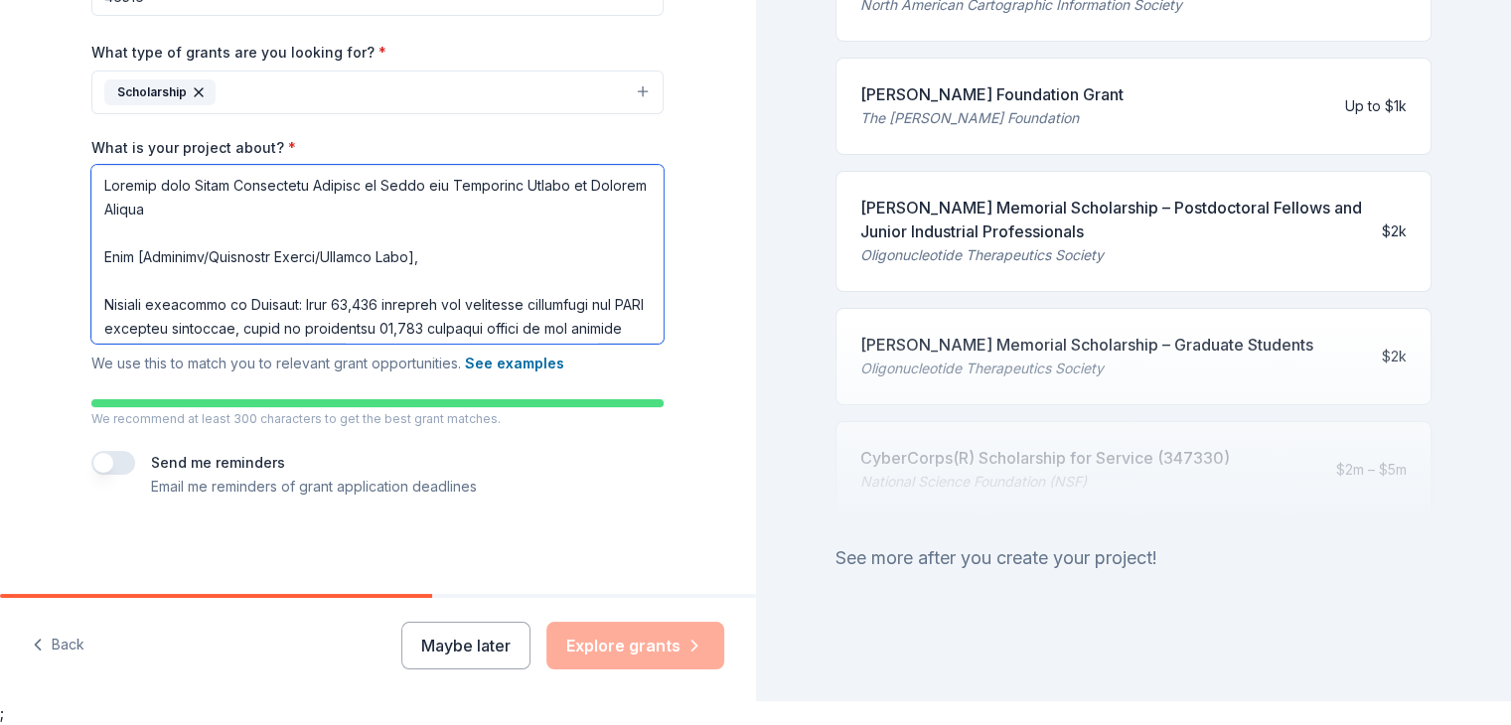
click at [523, 314] on textarea "What is your project about? *" at bounding box center [377, 254] width 572 height 179
click at [595, 330] on textarea "What is your project about? *" at bounding box center [377, 254] width 572 height 179
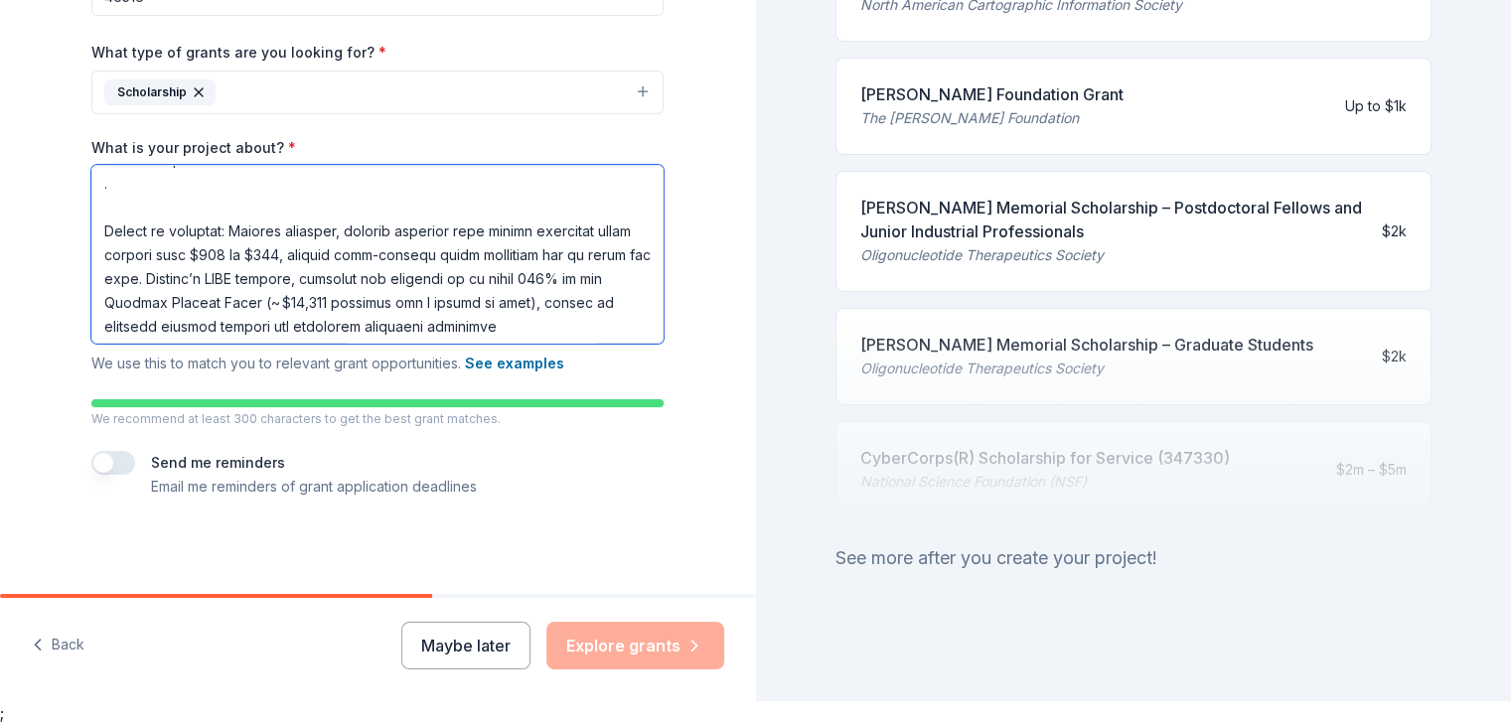
scroll to position [1054, 0]
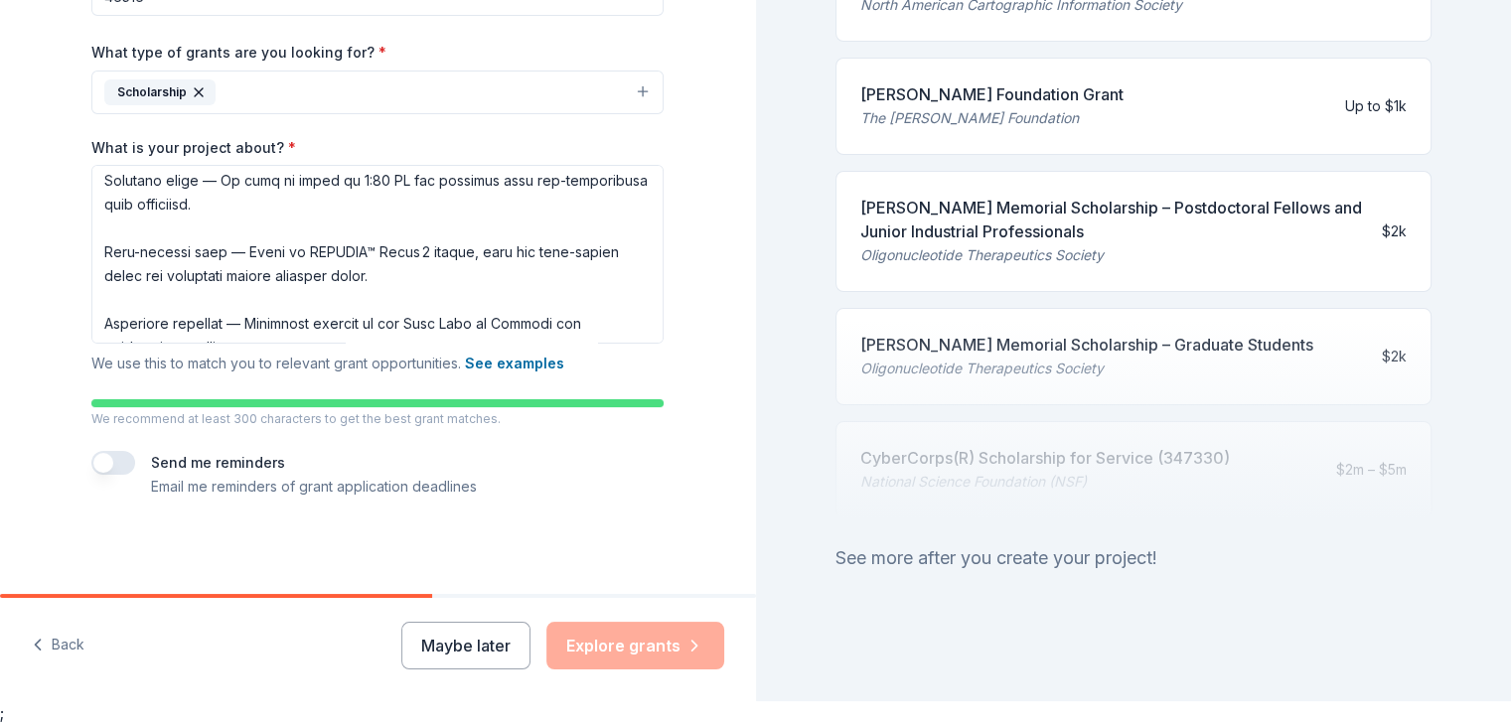
click at [542, 430] on div "Project name * ZIP code * 46516 What type of grants are you looking for? * Scho…" at bounding box center [377, 175] width 572 height 647
click at [627, 645] on div "Maybe later Explore grants" at bounding box center [562, 646] width 323 height 48
click at [1115, 324] on div at bounding box center [1133, 419] width 597 height 199
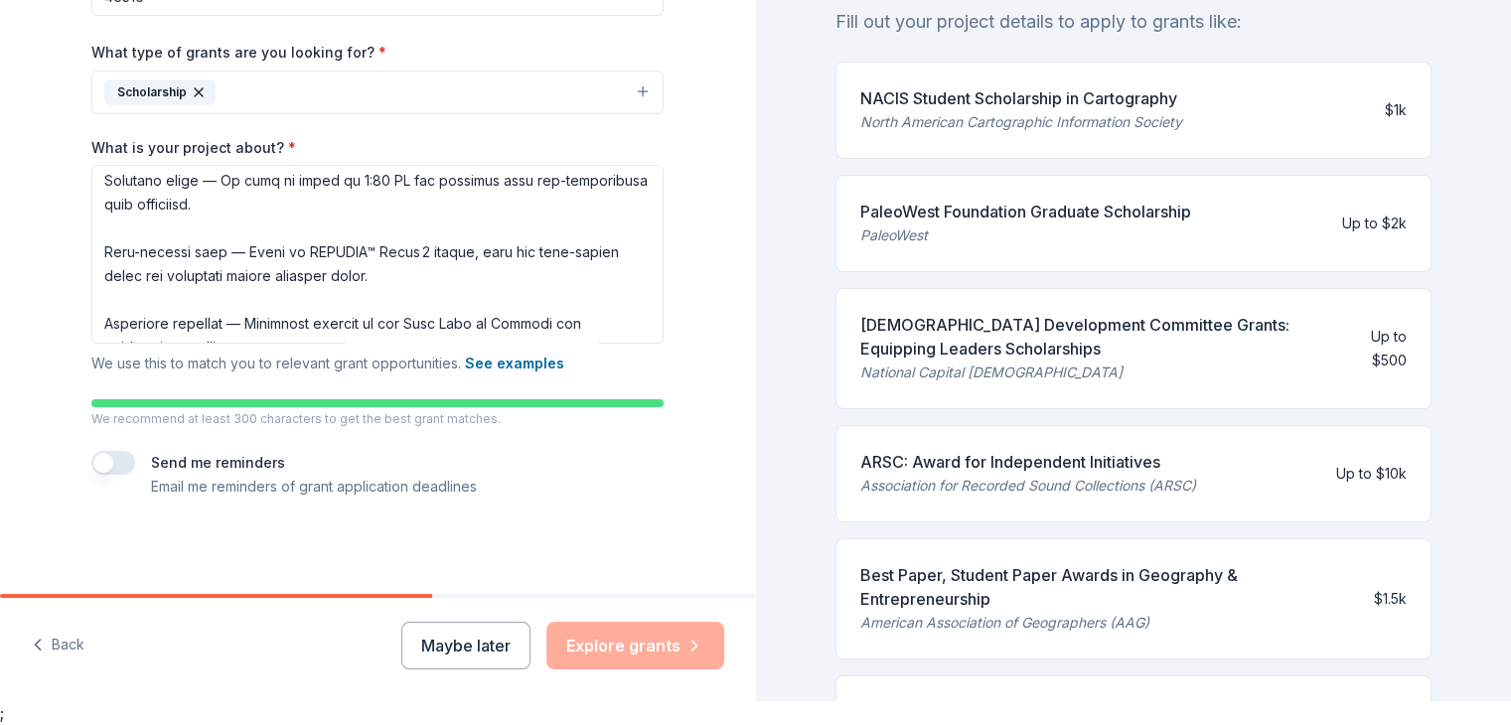
scroll to position [0, 0]
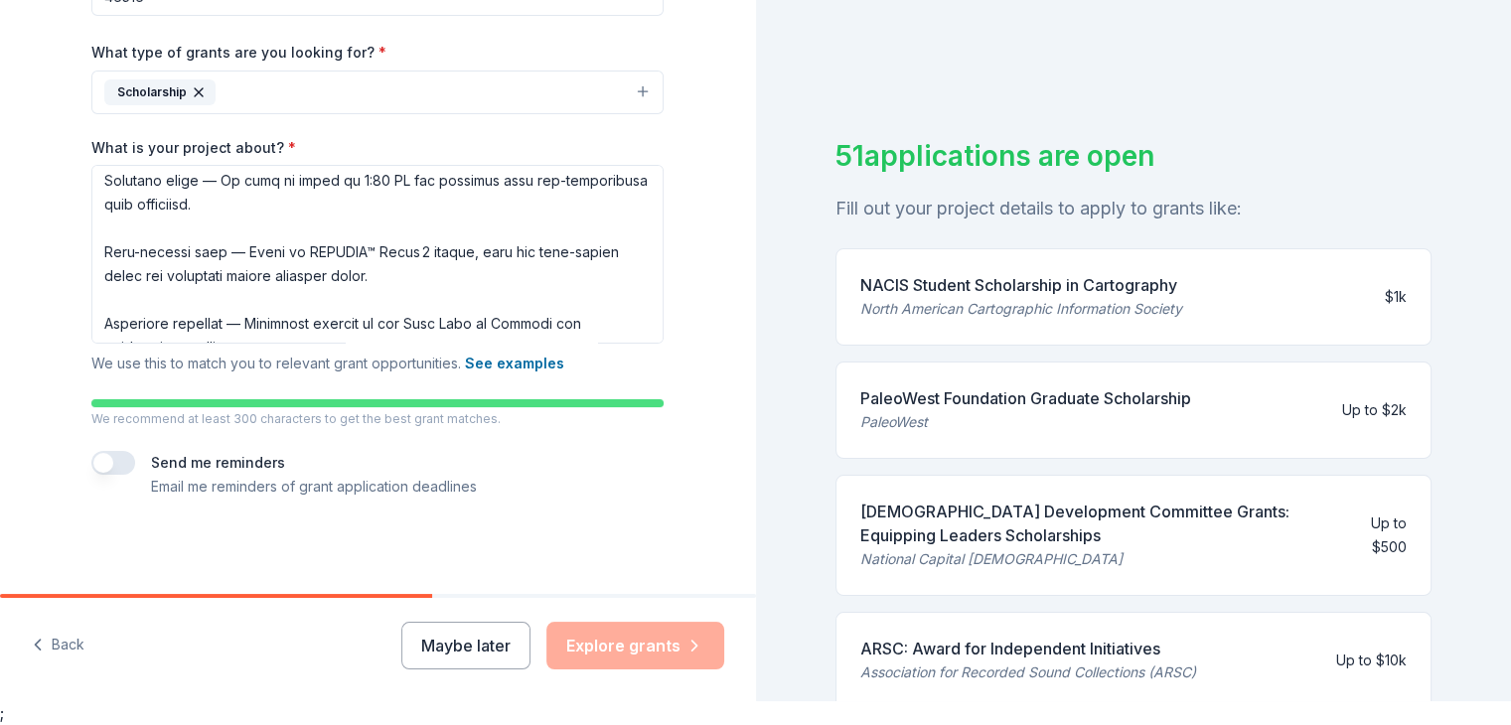
click at [1083, 275] on div "NACIS Student Scholarship in Cartography" at bounding box center [1021, 285] width 322 height 24
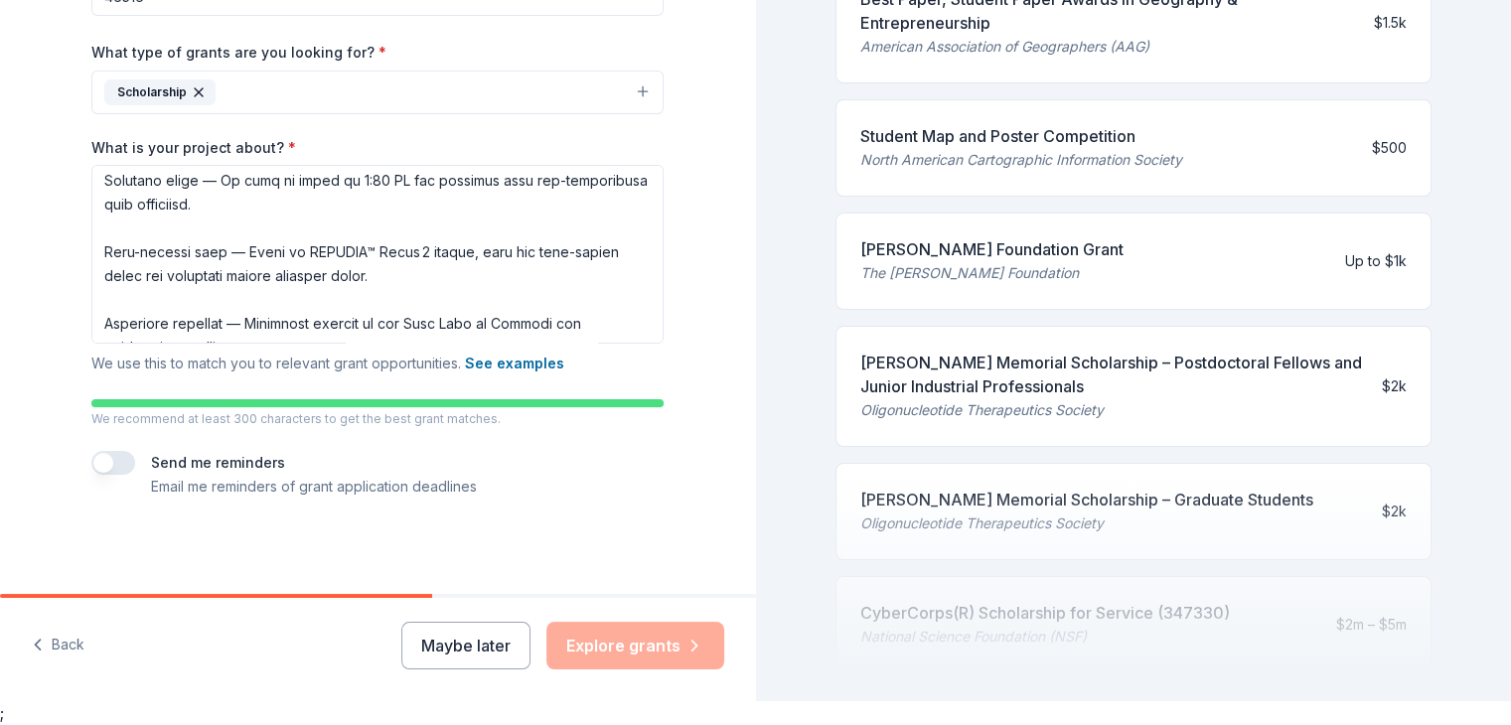
scroll to position [930, 0]
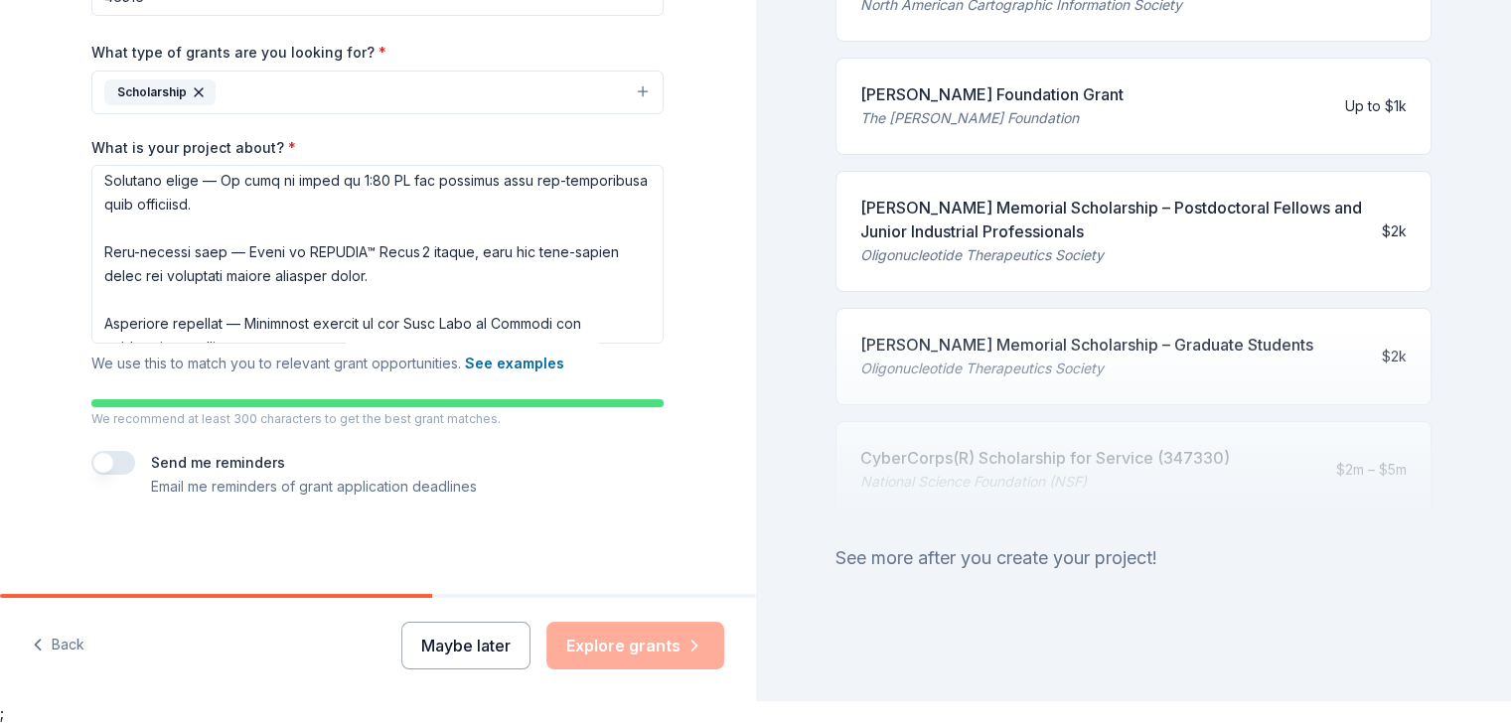
click at [482, 645] on button "Maybe later" at bounding box center [465, 646] width 129 height 48
click at [592, 663] on div "Maybe later Explore grants" at bounding box center [562, 646] width 323 height 48
click at [509, 649] on button "Maybe later" at bounding box center [465, 646] width 129 height 48
